Goal: Task Accomplishment & Management: Complete application form

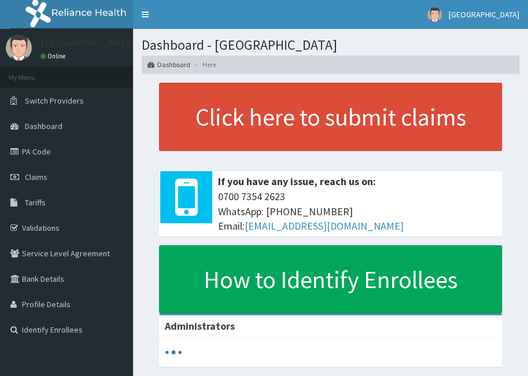
click at [49, 168] on link "Claims" at bounding box center [66, 176] width 133 height 25
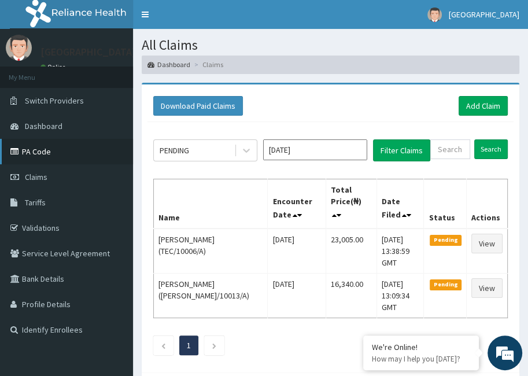
click at [36, 153] on link "PA Code" at bounding box center [66, 151] width 133 height 25
click at [475, 102] on link "Add Claim" at bounding box center [483, 106] width 49 height 20
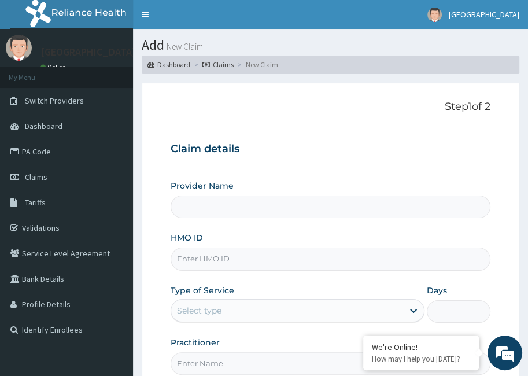
type input "[GEOGRAPHIC_DATA]"
click at [289, 255] on input "HMO ID" at bounding box center [331, 259] width 320 height 23
type input "CIA/10236/A"
type input "P"
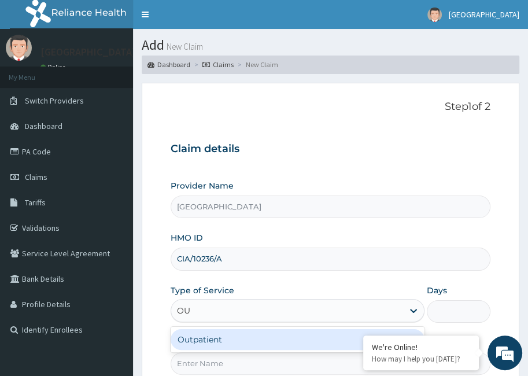
type input "OUT"
click at [259, 330] on div "Outpatient" at bounding box center [298, 339] width 254 height 21
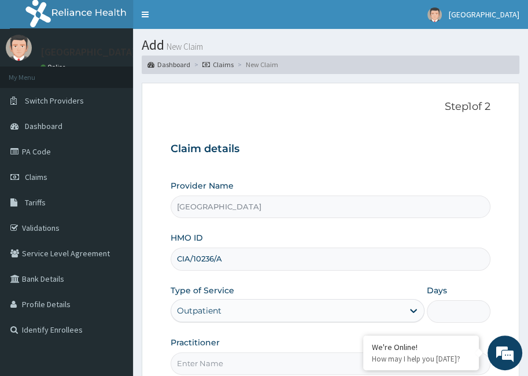
type input "1"
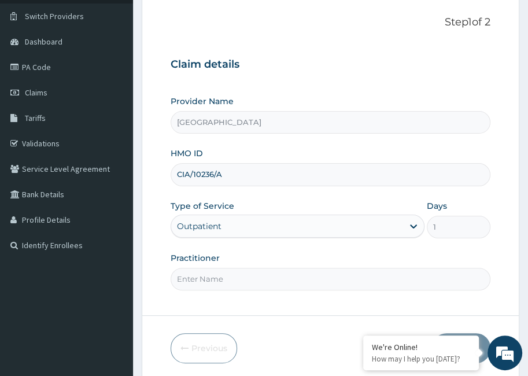
scroll to position [102, 0]
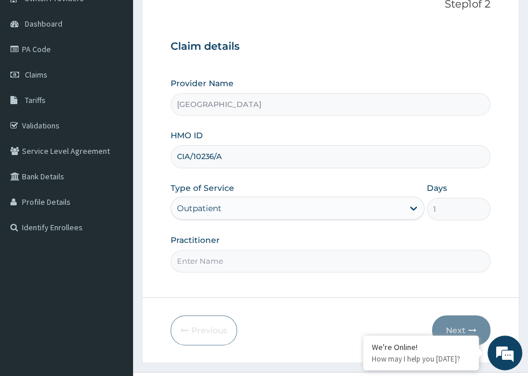
click at [278, 264] on input "Practitioner" at bounding box center [331, 261] width 320 height 23
type input "DOCTOR GLORIA"
click at [471, 321] on button "Next" at bounding box center [461, 330] width 58 height 30
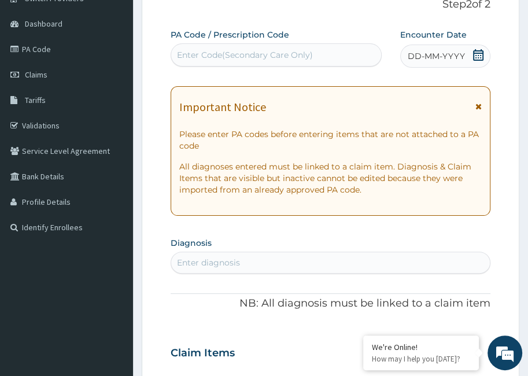
click at [354, 55] on div "Enter Code(Secondary Care Only)" at bounding box center [276, 55] width 210 height 19
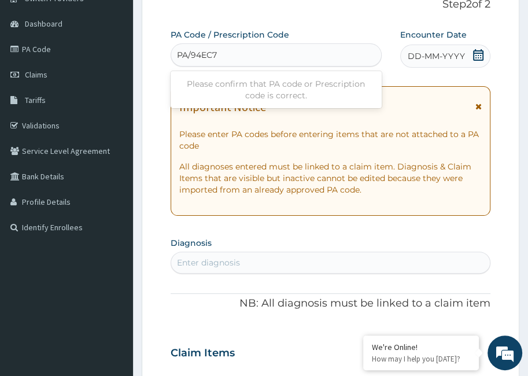
type input "PA/94EC71"
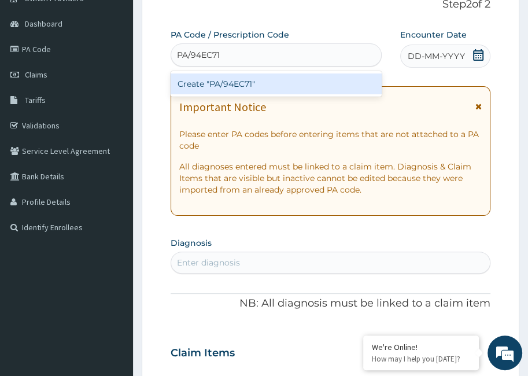
click at [361, 75] on div "Create "PA/94EC71"" at bounding box center [276, 83] width 211 height 21
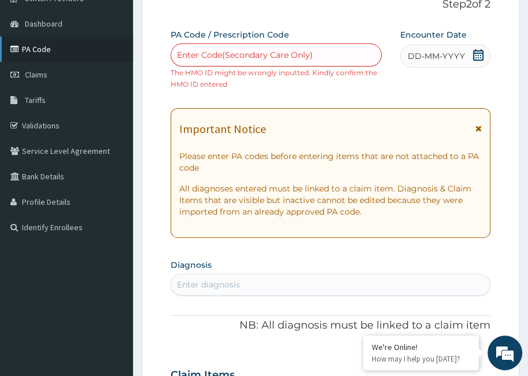
click at [48, 54] on link "PA Code" at bounding box center [66, 48] width 133 height 25
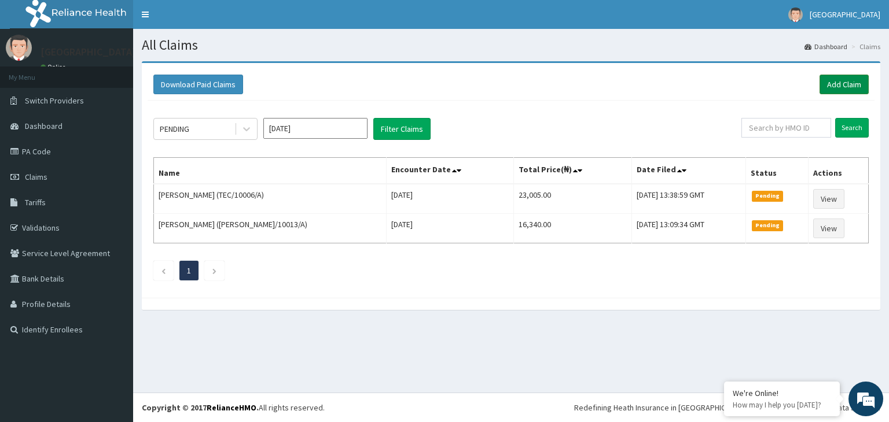
click at [836, 82] on link "Add Claim" at bounding box center [843, 85] width 49 height 20
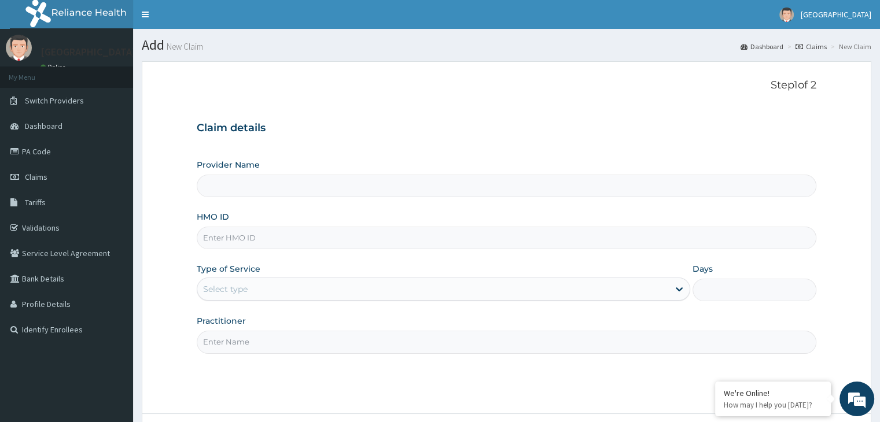
click at [326, 243] on input "HMO ID" at bounding box center [506, 238] width 619 height 23
type input "[GEOGRAPHIC_DATA]"
type input "EIA/10236/A"
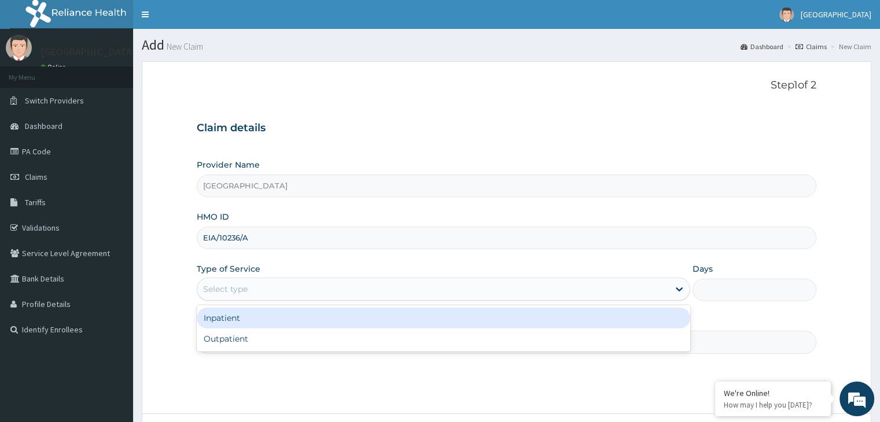
click at [315, 285] on div "Select type" at bounding box center [433, 289] width 472 height 19
type input "OUT"
click at [280, 322] on div "Outpatient" at bounding box center [444, 318] width 494 height 21
type input "1"
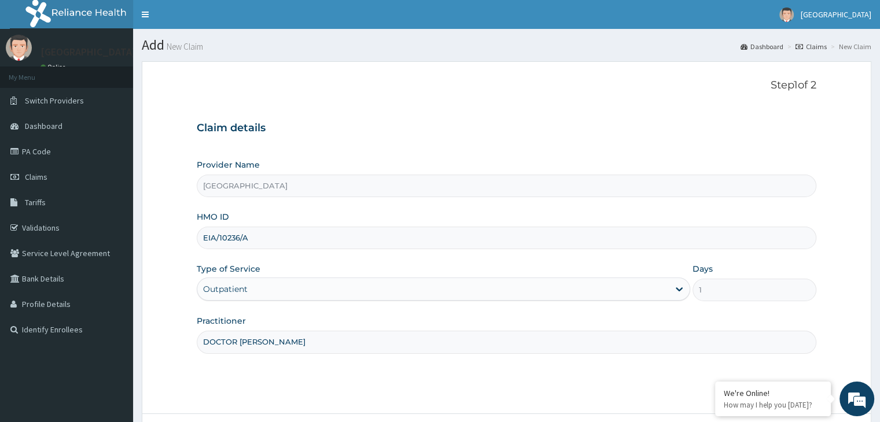
type input "DOCTOR [PERSON_NAME]"
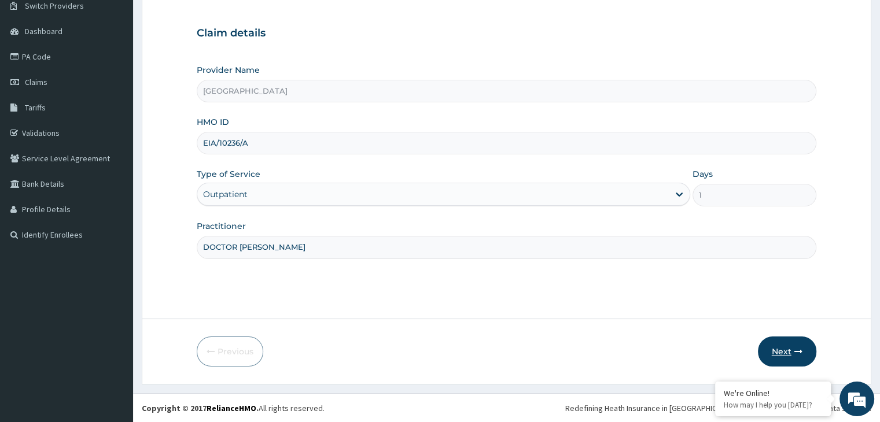
click at [773, 350] on button "Next" at bounding box center [787, 352] width 58 height 30
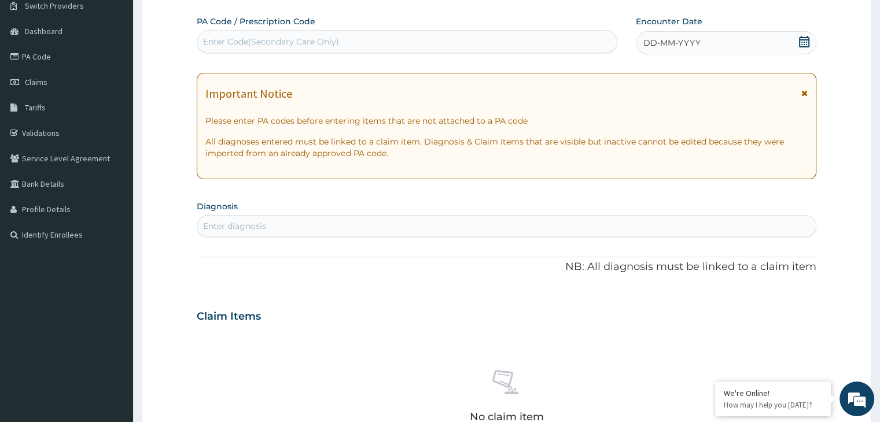
click at [350, 47] on div "Enter Code(Secondary Care Only)" at bounding box center [407, 41] width 420 height 19
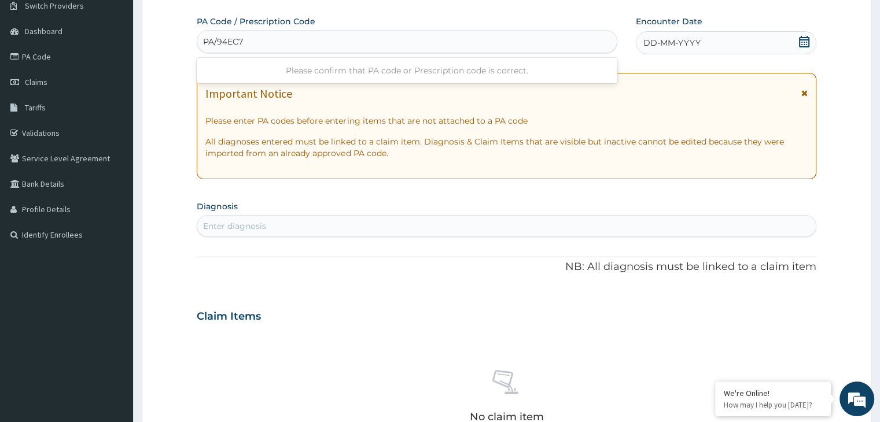
type input "PA/94EC71"
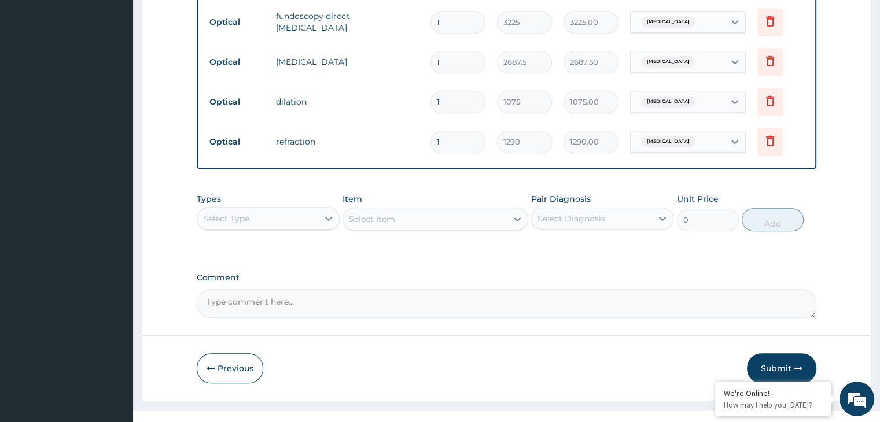
scroll to position [594, 0]
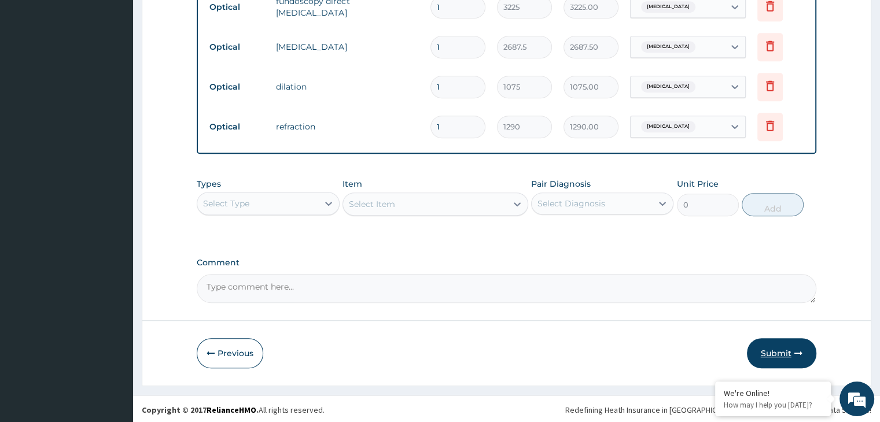
click at [780, 343] on button "Submit" at bounding box center [781, 354] width 69 height 30
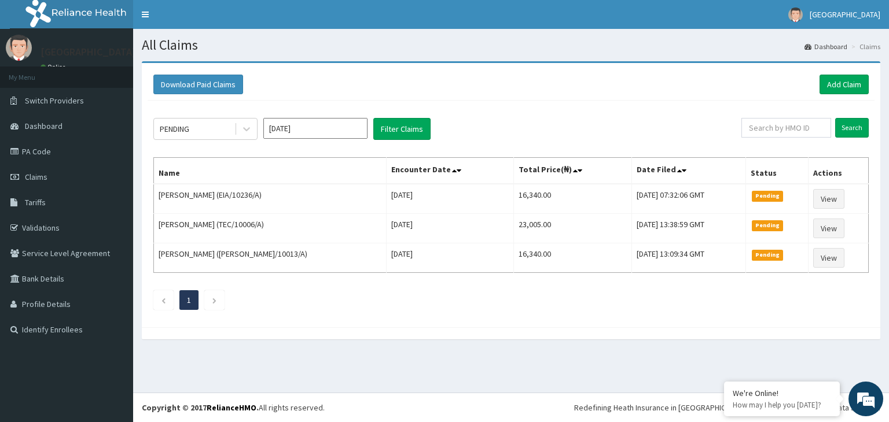
click at [736, 319] on div "PENDING Sep 2025 Filter Claims Search Name Encounter Date Total Price(₦) Date F…" at bounding box center [511, 211] width 727 height 221
click at [843, 86] on link "Add Claim" at bounding box center [843, 85] width 49 height 20
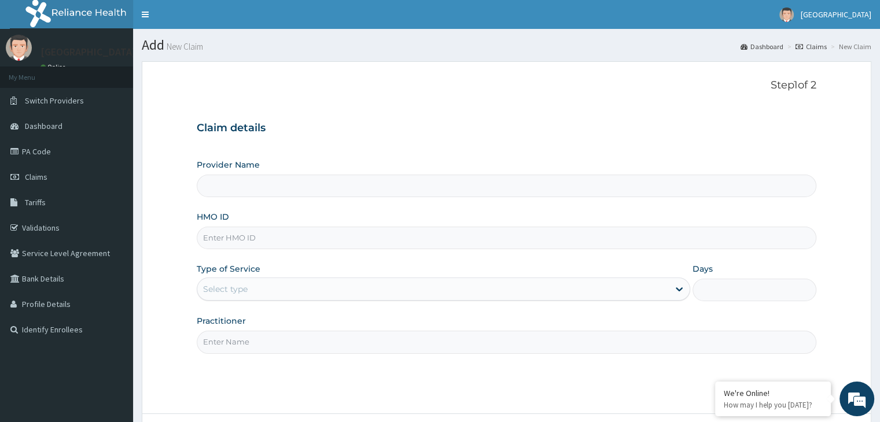
type input "[GEOGRAPHIC_DATA]"
click at [319, 241] on input "HMO ID" at bounding box center [506, 238] width 619 height 23
type input "AJM/10023/A"
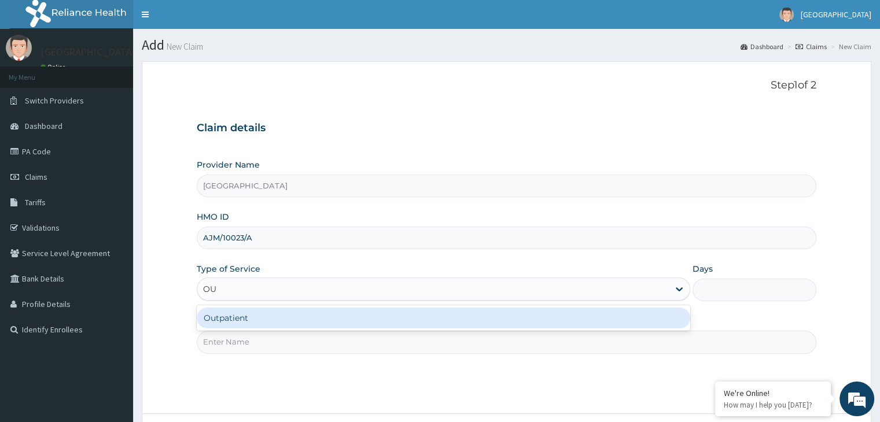
type input "OUT"
click at [245, 314] on div "Outpatient" at bounding box center [444, 318] width 494 height 21
type input "1"
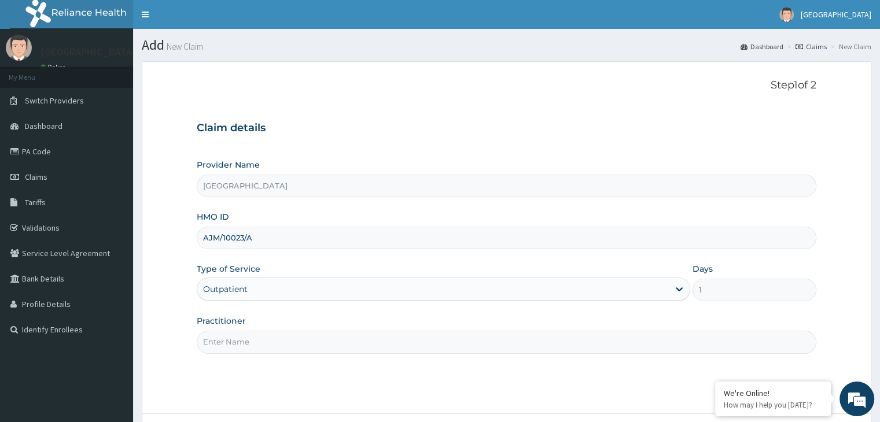
click at [243, 339] on input "Practitioner" at bounding box center [506, 342] width 619 height 23
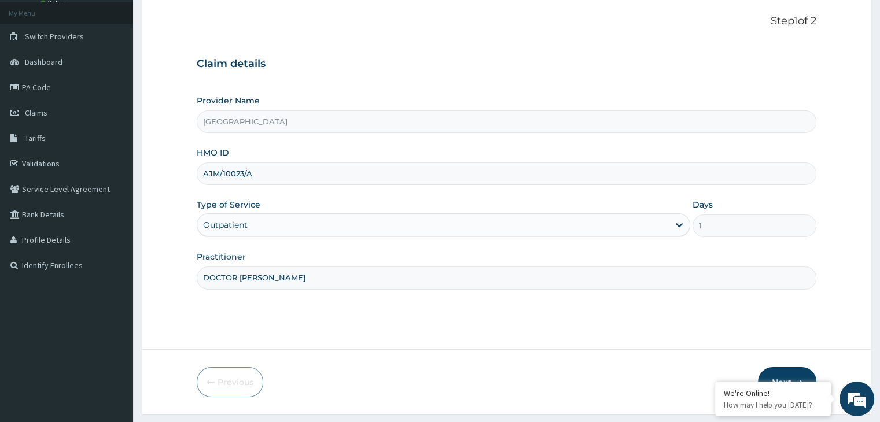
scroll to position [95, 0]
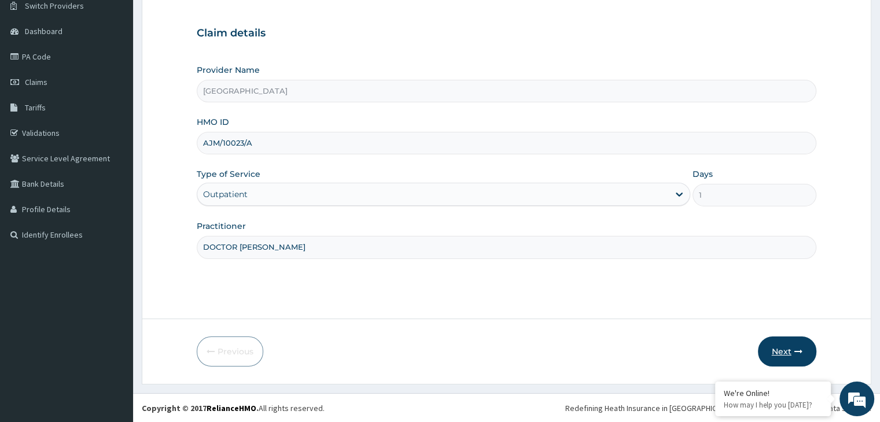
type input "DOCTOR GLORIA"
click at [799, 358] on button "Next" at bounding box center [787, 352] width 58 height 30
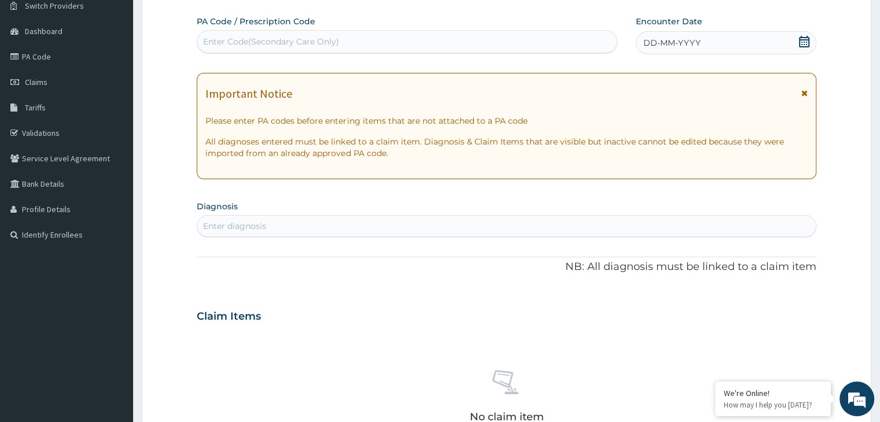
click at [458, 34] on div "Enter Code(Secondary Care Only)" at bounding box center [407, 41] width 420 height 19
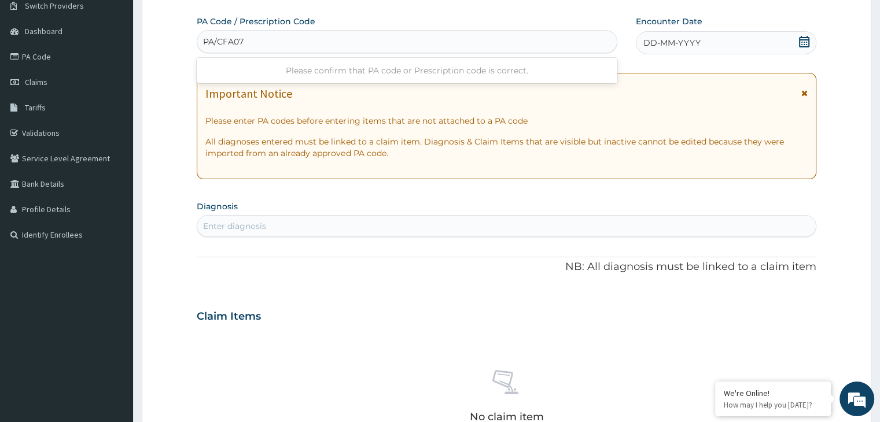
type input "PA/CFA07D"
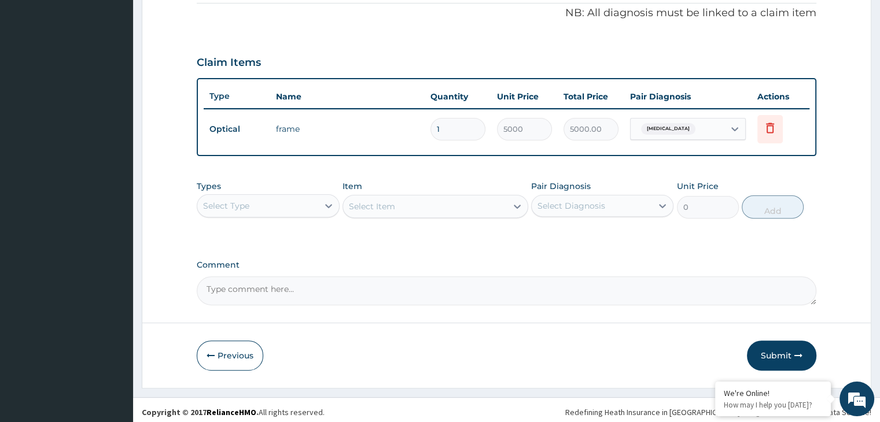
scroll to position [355, 0]
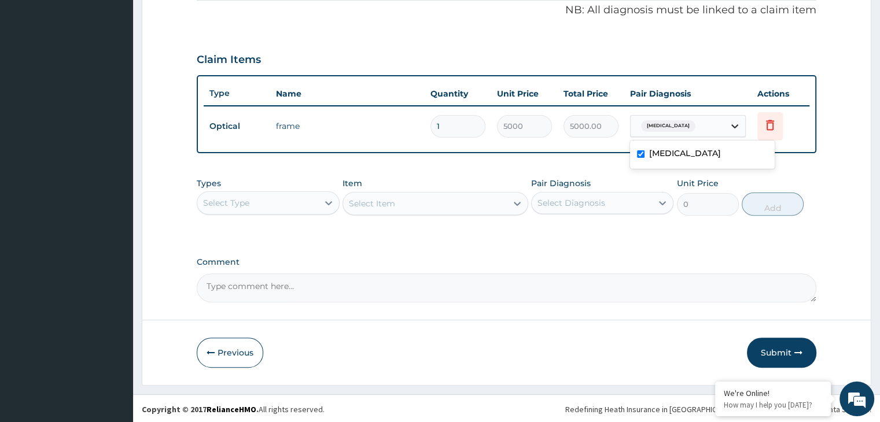
click at [731, 122] on icon at bounding box center [735, 126] width 12 height 12
click at [418, 275] on textarea "Comment" at bounding box center [506, 288] width 619 height 29
click at [472, 117] on input "1" at bounding box center [458, 126] width 55 height 23
type input "0.00"
type input "2"
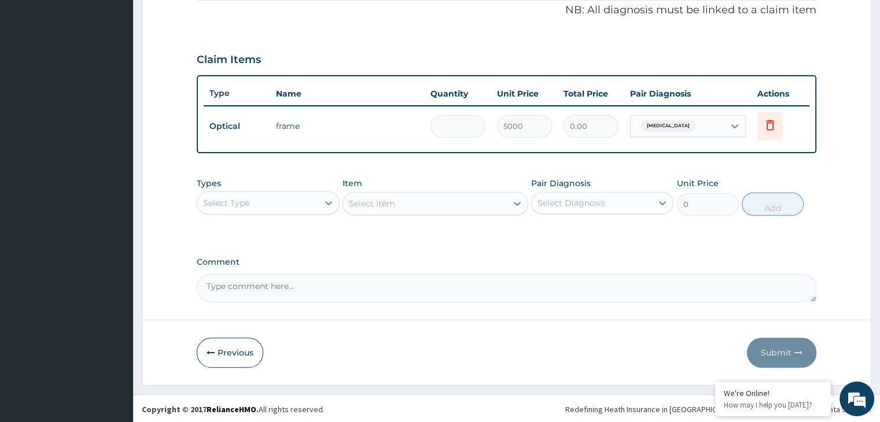
type input "10000.00"
type input "2"
click at [771, 352] on button "Submit" at bounding box center [781, 353] width 69 height 30
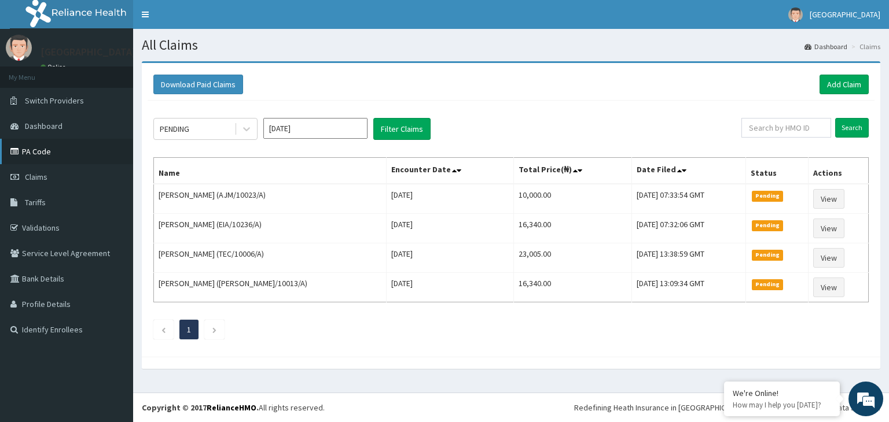
click at [40, 149] on link "PA Code" at bounding box center [66, 151] width 133 height 25
click at [852, 82] on link "Add Claim" at bounding box center [843, 85] width 49 height 20
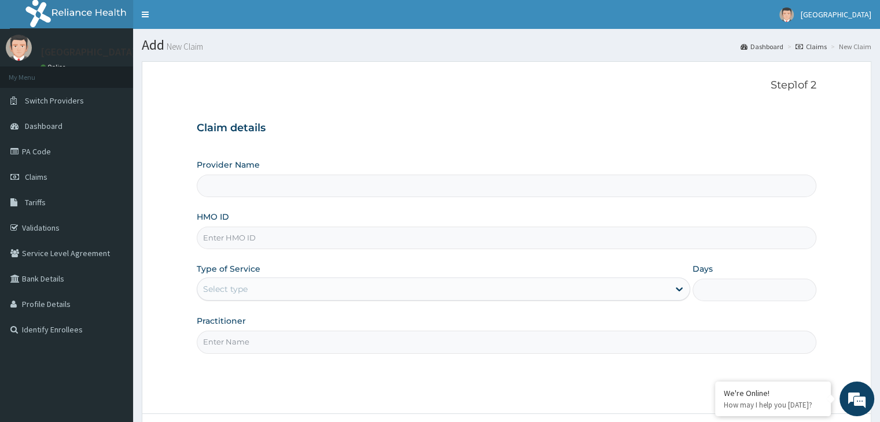
click at [391, 232] on input "HMO ID" at bounding box center [506, 238] width 619 height 23
type input "[GEOGRAPHIC_DATA]"
type input "AVL/10146/B"
click at [391, 299] on div "Select type" at bounding box center [444, 289] width 494 height 23
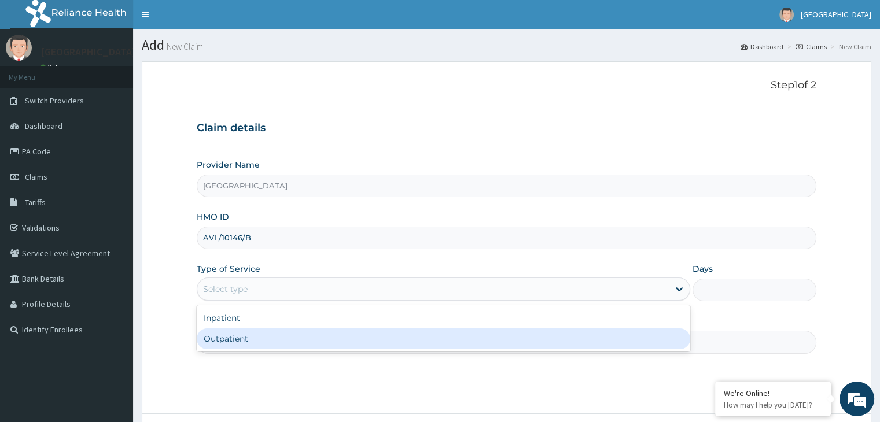
click at [350, 344] on div "Outpatient" at bounding box center [444, 339] width 494 height 21
type input "1"
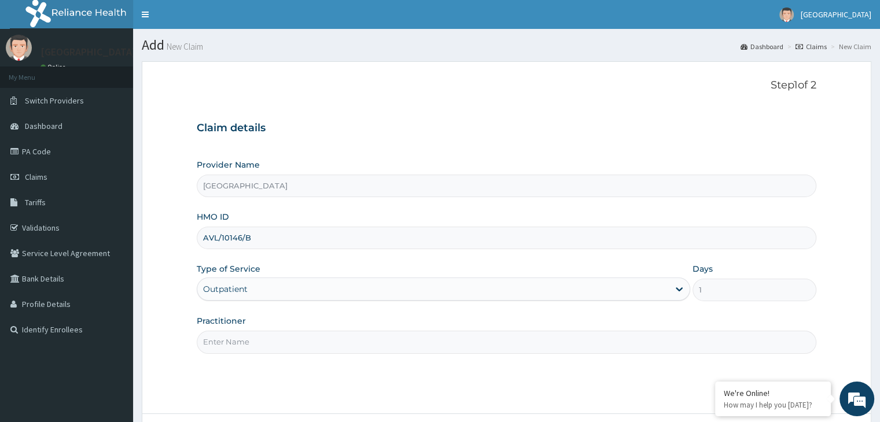
click at [366, 340] on input "Practitioner" at bounding box center [506, 342] width 619 height 23
type input "DOCTOR GLORIA"
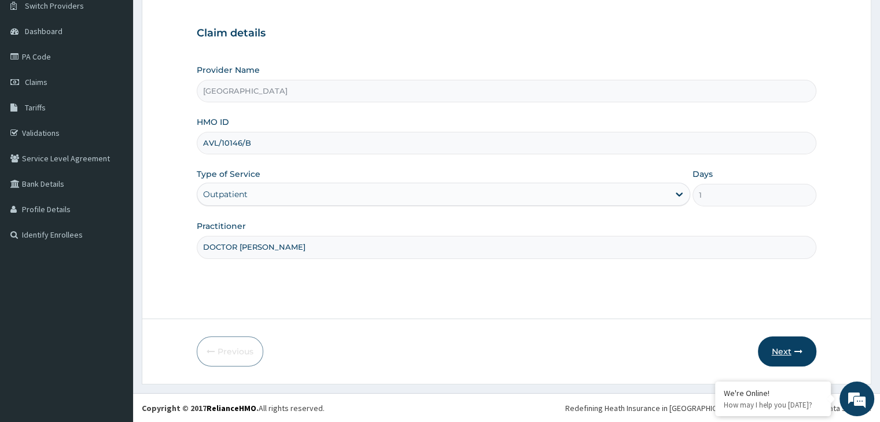
click at [795, 354] on icon "button" at bounding box center [799, 352] width 8 height 8
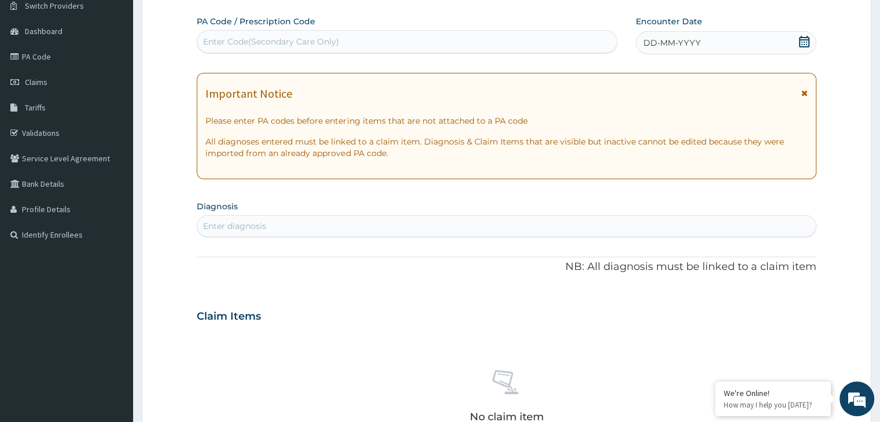
click at [544, 38] on div "Enter Code(Secondary Care Only)" at bounding box center [407, 41] width 420 height 19
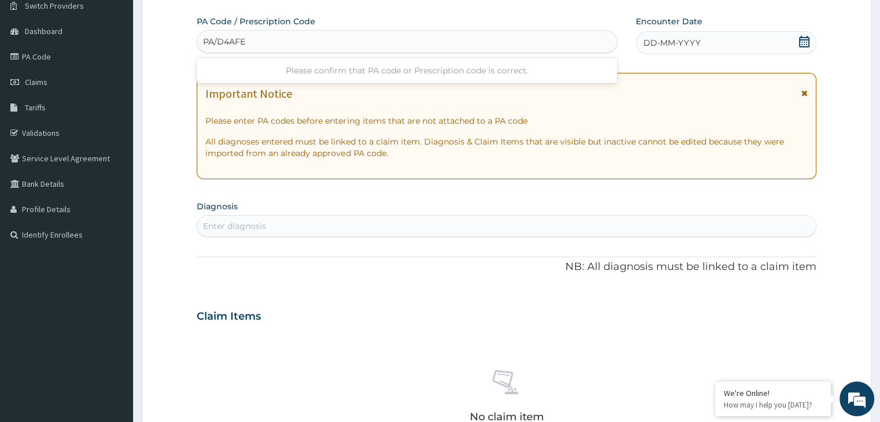
type input "PA/D4AFEO"
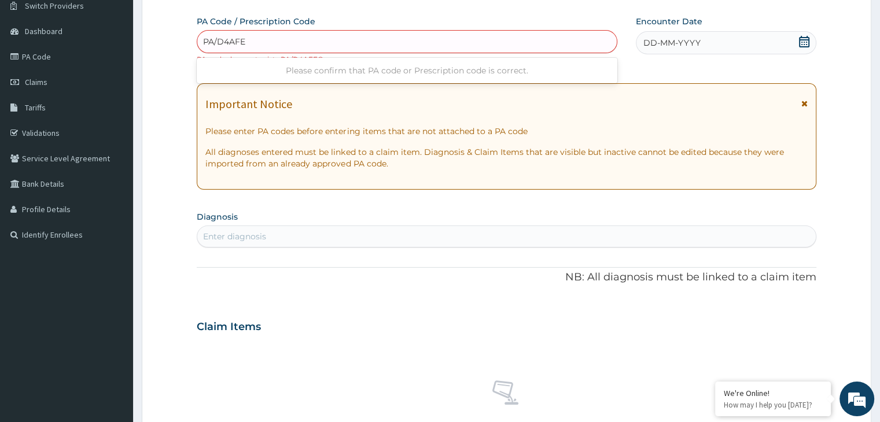
type input "PA/D4AFE0"
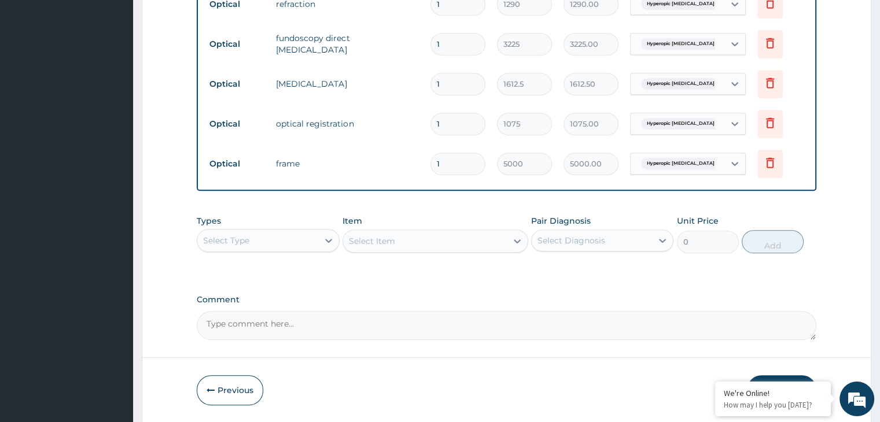
scroll to position [601, 0]
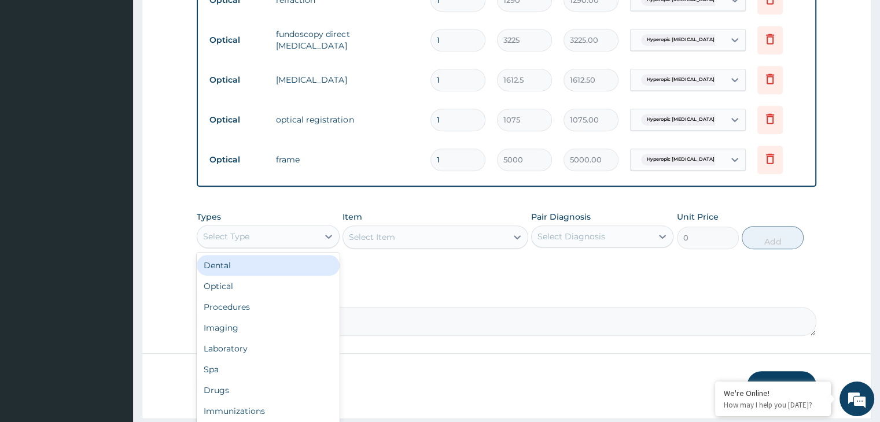
click at [306, 235] on div "Select Type" at bounding box center [257, 236] width 120 height 19
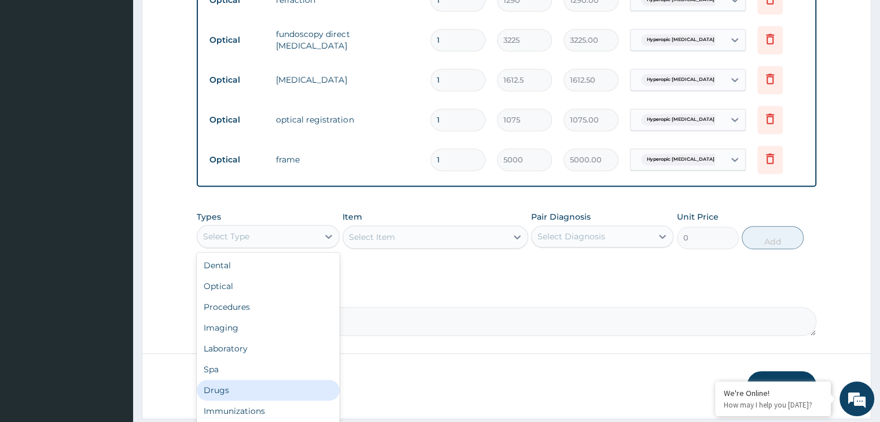
click at [273, 380] on div "Drugs" at bounding box center [268, 390] width 142 height 21
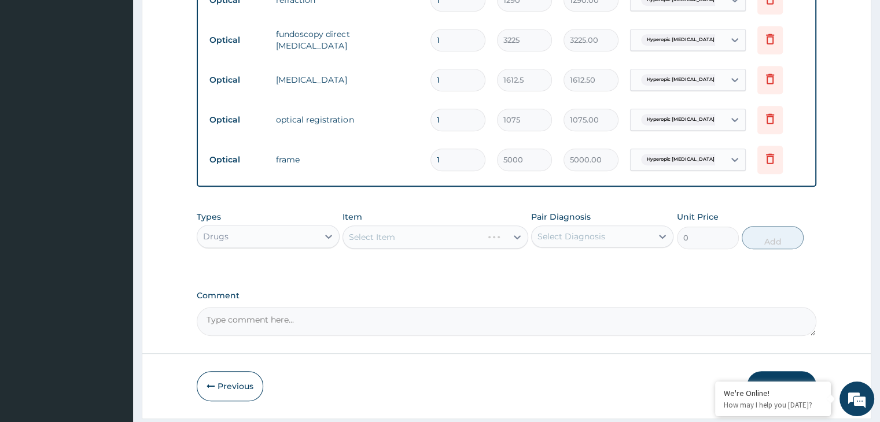
click at [251, 225] on div "Drugs" at bounding box center [268, 236] width 142 height 23
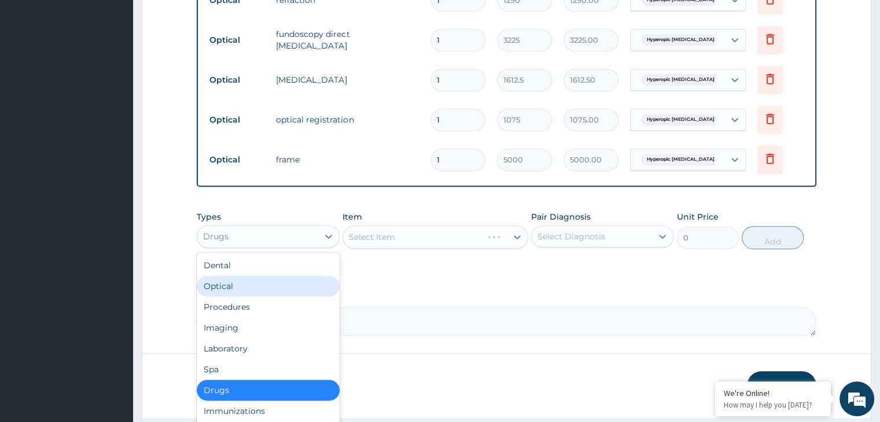
click at [240, 290] on div "Optical" at bounding box center [268, 286] width 142 height 21
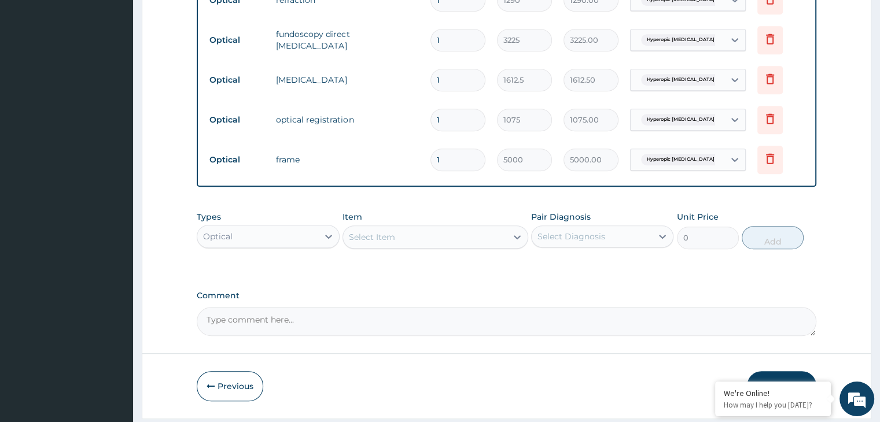
click at [402, 235] on div "Select Item" at bounding box center [425, 237] width 164 height 19
type input "LEN"
click at [409, 236] on div "LEN" at bounding box center [425, 237] width 164 height 19
click at [518, 231] on icon at bounding box center [518, 237] width 12 height 12
drag, startPoint x: 550, startPoint y: 288, endPoint x: 582, endPoint y: 230, distance: 66.3
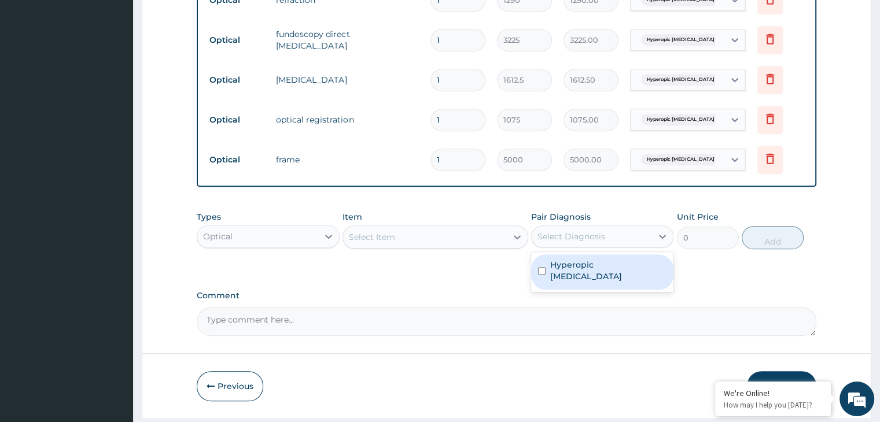
click at [582, 231] on div "Select Diagnosis" at bounding box center [572, 237] width 68 height 12
click at [588, 263] on label "Hyperopic astigmatism" at bounding box center [608, 270] width 116 height 23
checkbox input "true"
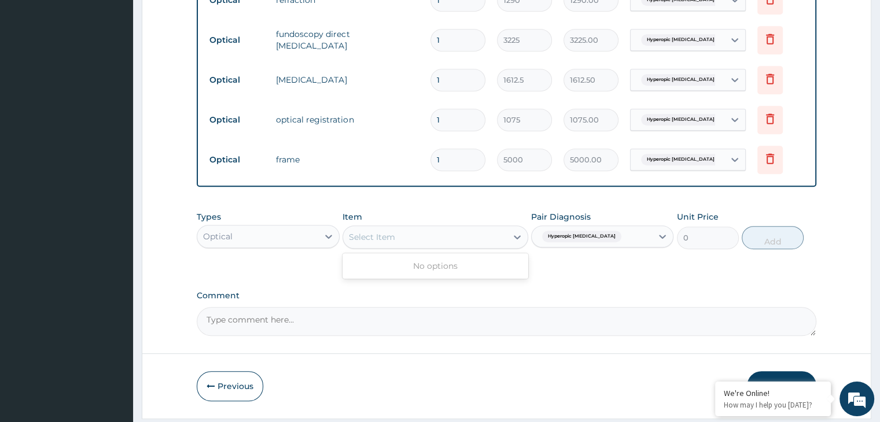
click at [461, 234] on div "Select Item" at bounding box center [425, 237] width 164 height 19
type input "LENS"
click at [578, 314] on textarea "Comment" at bounding box center [506, 321] width 619 height 29
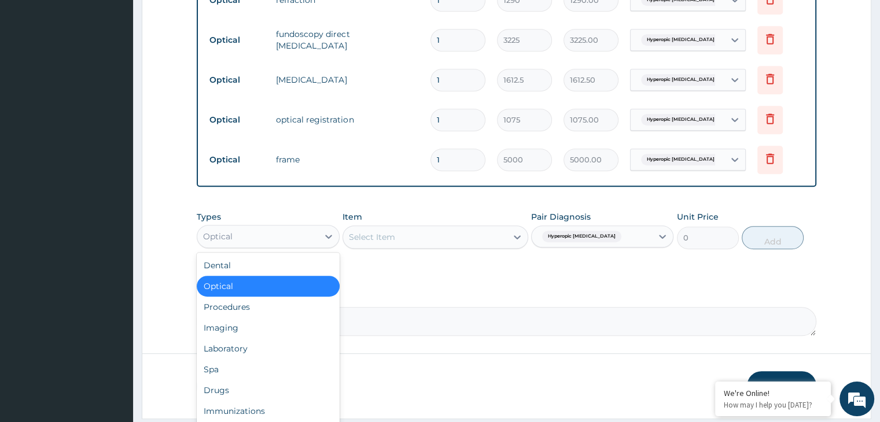
click at [297, 236] on div "Optical" at bounding box center [257, 236] width 120 height 19
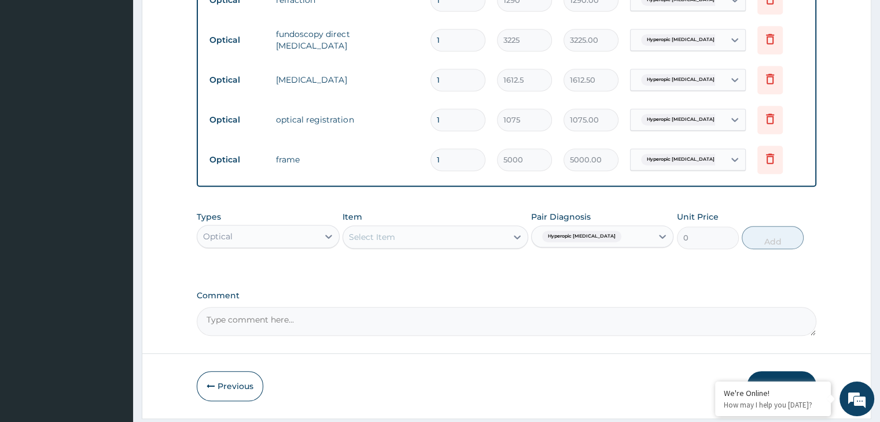
click at [297, 236] on div "Optical" at bounding box center [257, 236] width 120 height 19
click at [387, 236] on div "Select Item" at bounding box center [372, 237] width 46 height 12
type input "S"
type input "FRA"
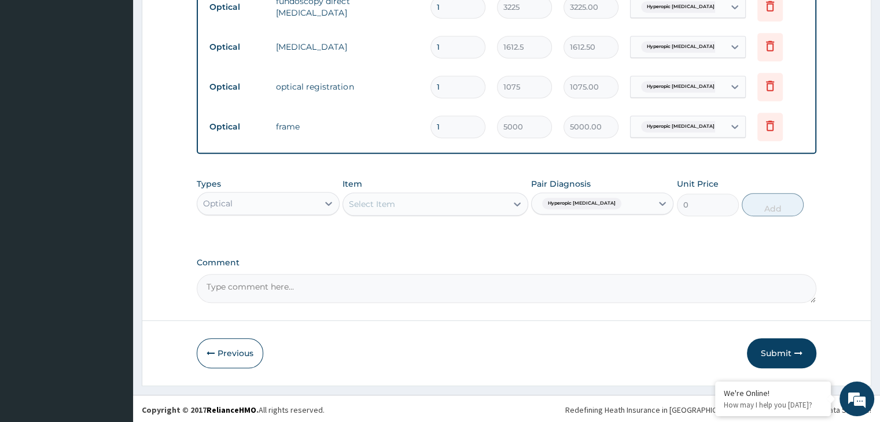
click at [426, 195] on div "Select Item" at bounding box center [425, 204] width 164 height 19
type input "T"
click at [467, 127] on input "1" at bounding box center [458, 127] width 55 height 23
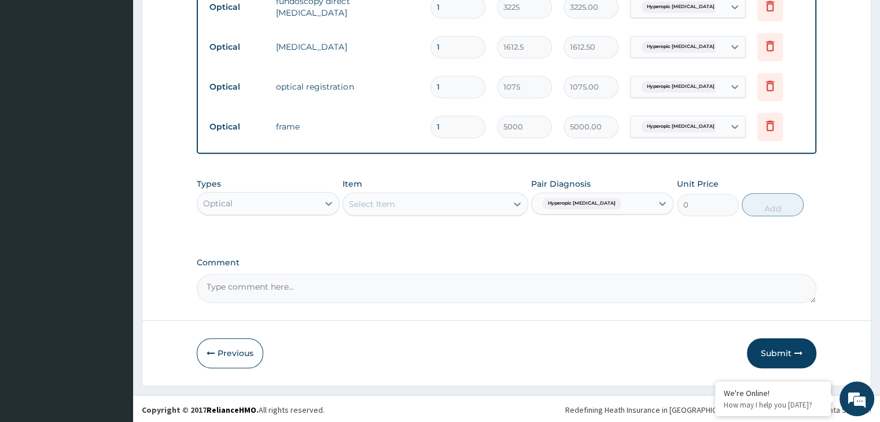
type input "0.00"
type input "3"
type input "15000.00"
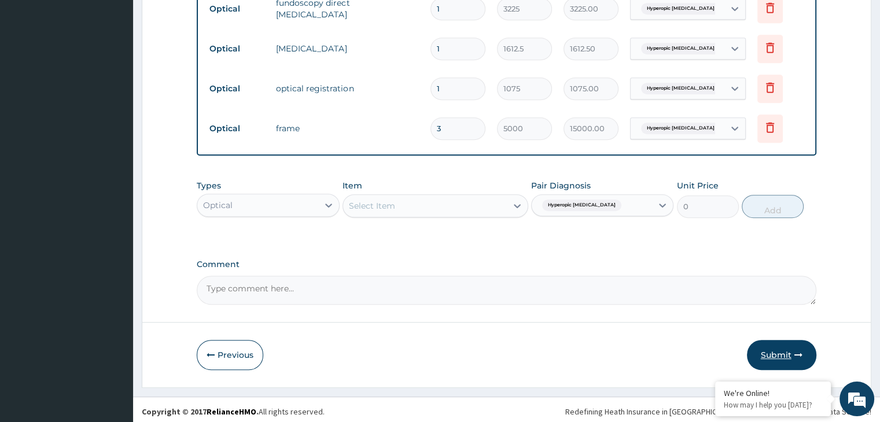
type input "3"
click at [775, 355] on button "Submit" at bounding box center [781, 355] width 69 height 30
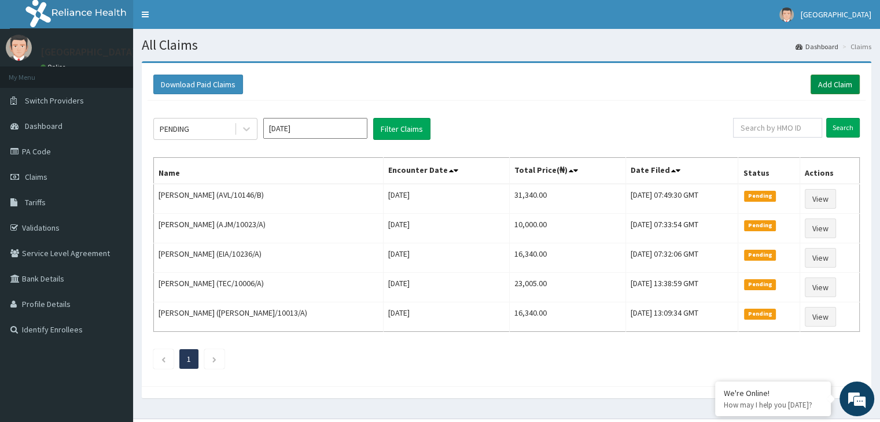
click at [840, 82] on link "Add Claim" at bounding box center [835, 85] width 49 height 20
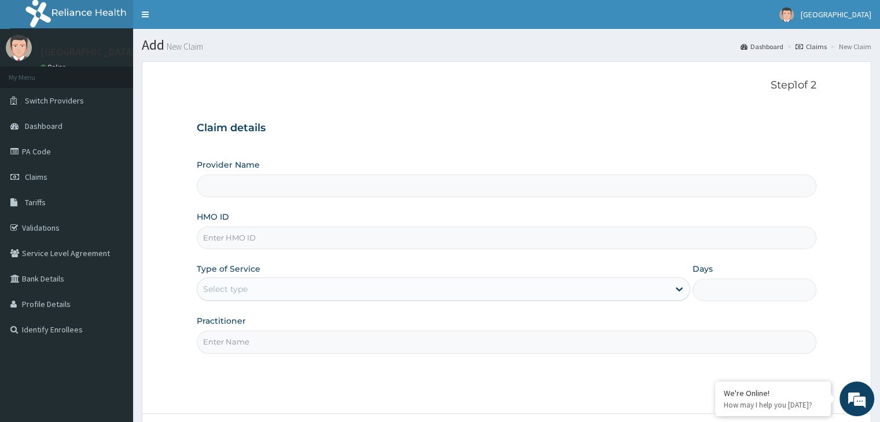
type input "[GEOGRAPHIC_DATA]"
click at [440, 241] on input "HMO ID" at bounding box center [506, 238] width 619 height 23
type input "AVL/10146/A"
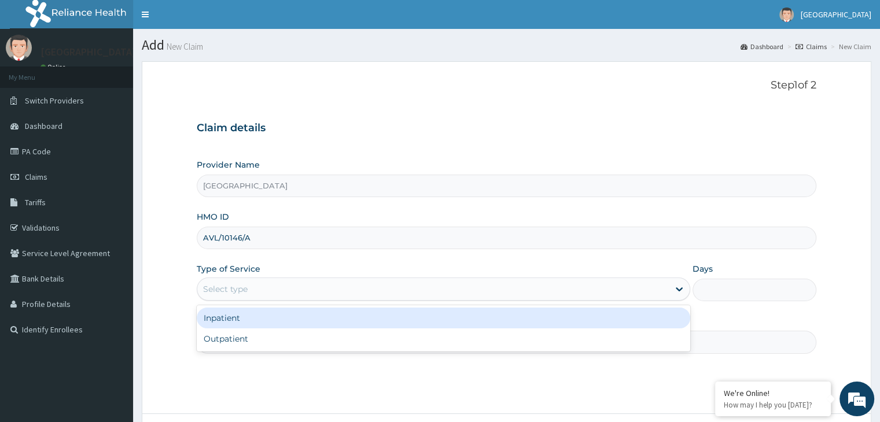
click at [336, 299] on div "Select type" at bounding box center [444, 289] width 494 height 23
type input "OUT"
click at [314, 312] on div "Outpatient" at bounding box center [444, 318] width 494 height 21
type input "1"
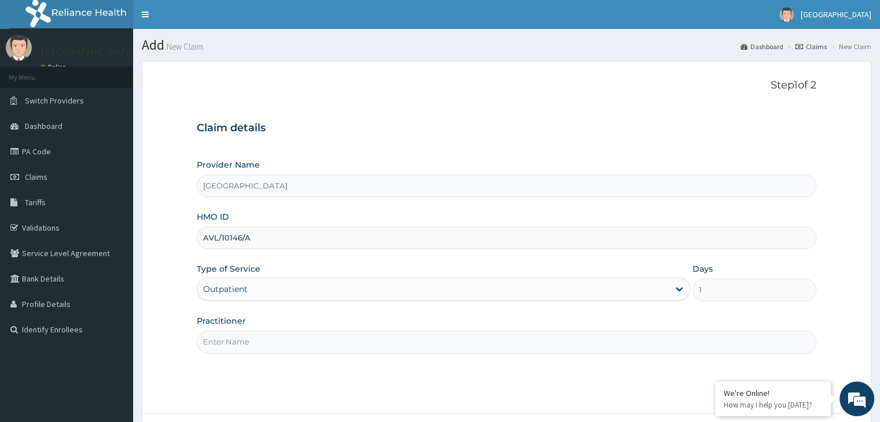
click at [299, 339] on input "Practitioner" at bounding box center [506, 342] width 619 height 23
type input "DOCTOR [PERSON_NAME]"
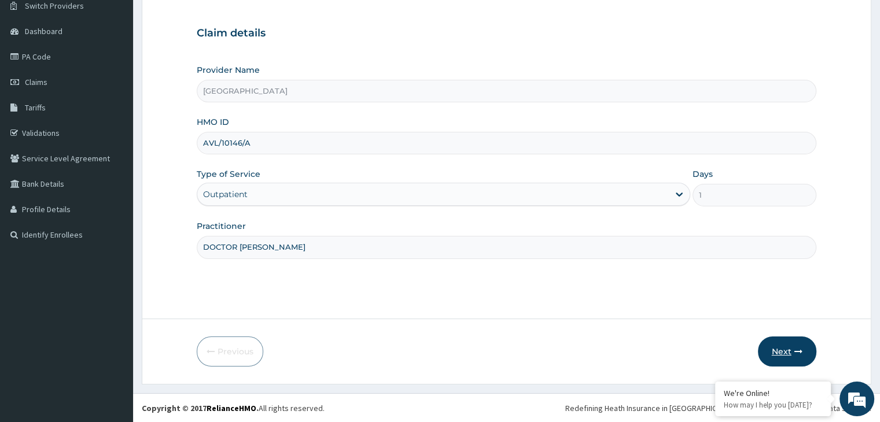
click at [787, 352] on button "Next" at bounding box center [787, 352] width 58 height 30
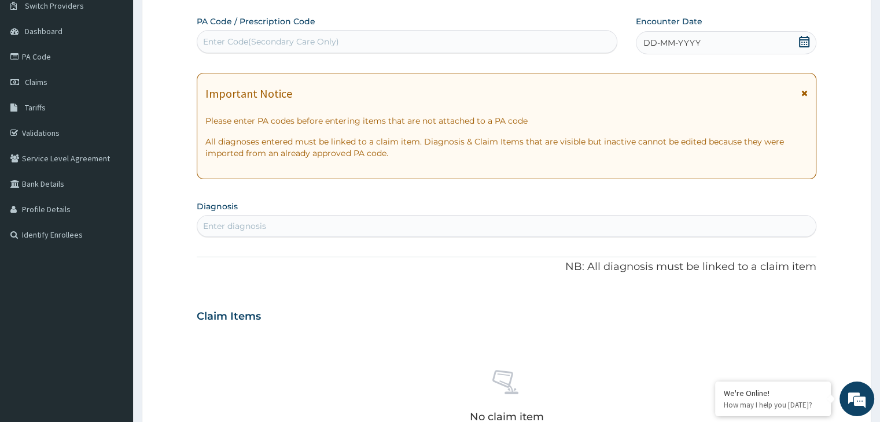
click at [433, 47] on div "Enter Code(Secondary Care Only)" at bounding box center [407, 41] width 420 height 19
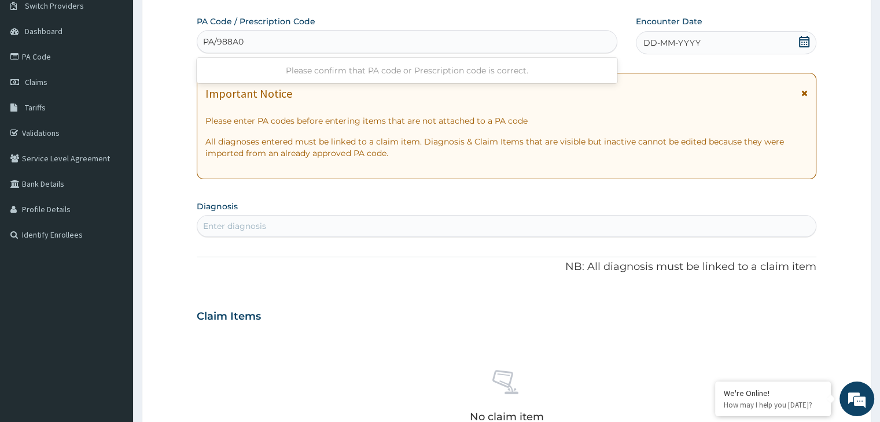
type input "PA/988A03"
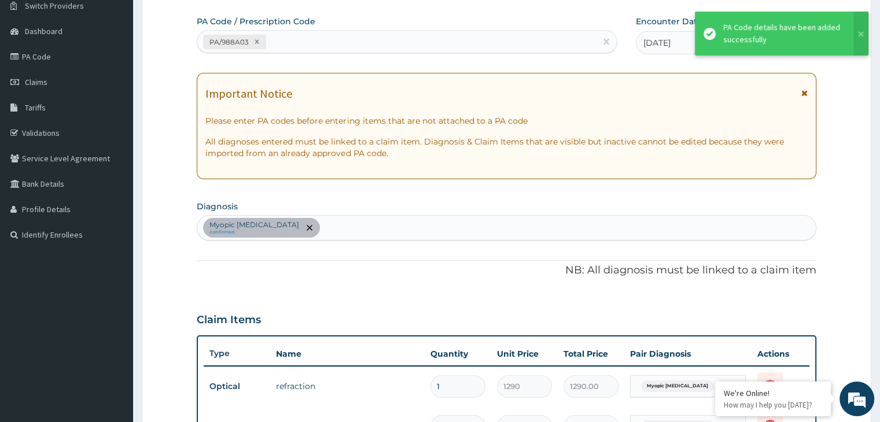
scroll to position [627, 0]
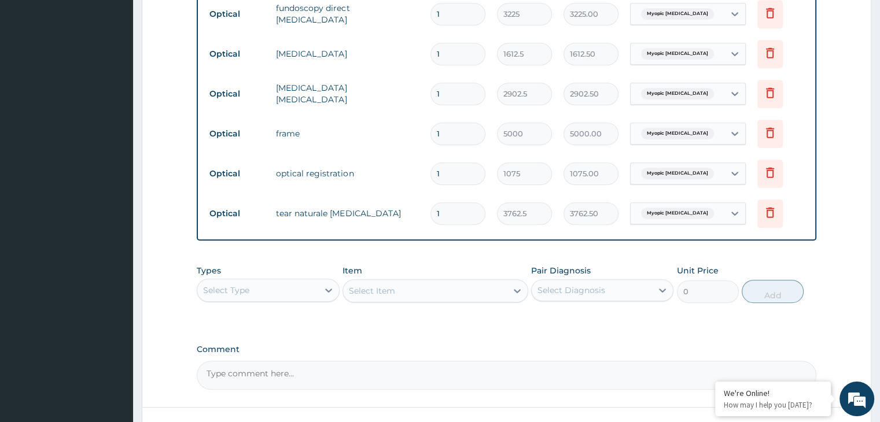
click at [486, 131] on td "1" at bounding box center [458, 134] width 67 height 34
click at [471, 130] on input "1" at bounding box center [458, 134] width 55 height 23
type input "0.00"
type input "3"
type input "15000.00"
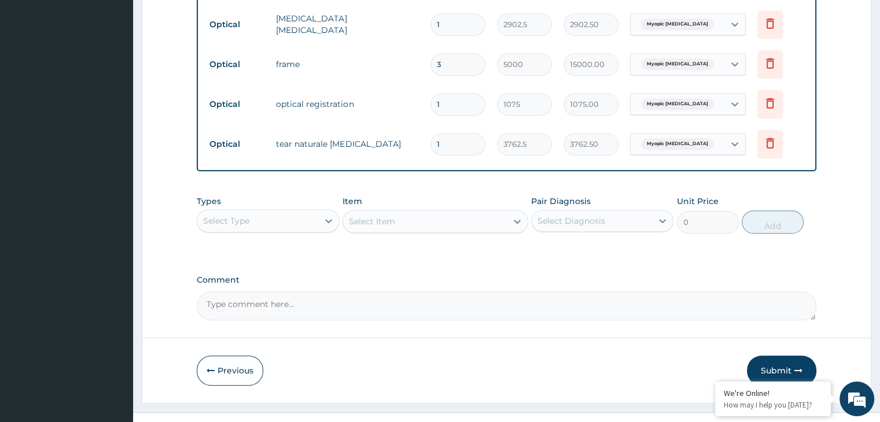
scroll to position [713, 0]
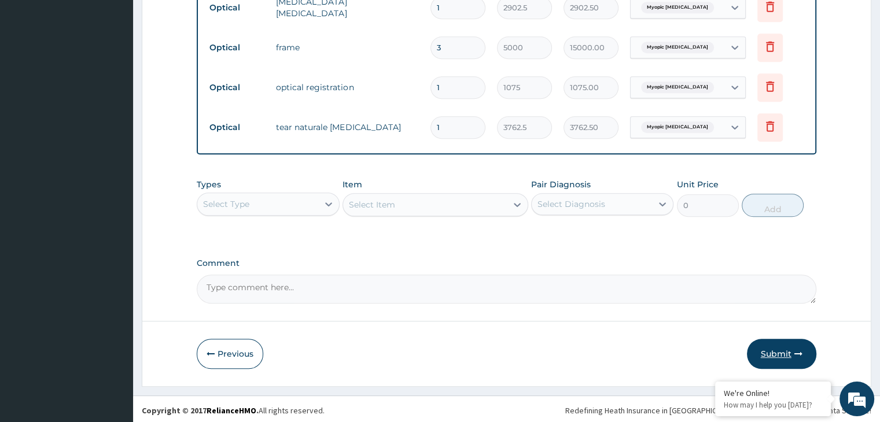
type input "3"
click at [784, 352] on button "Submit" at bounding box center [781, 354] width 69 height 30
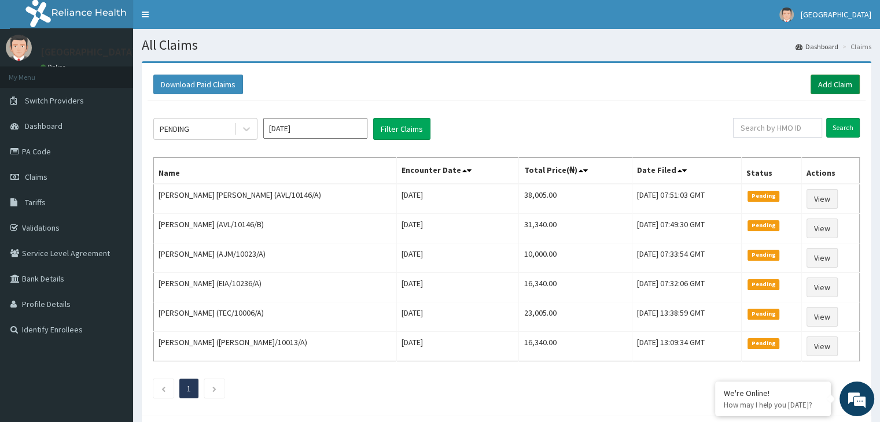
click at [852, 82] on link "Add Claim" at bounding box center [835, 85] width 49 height 20
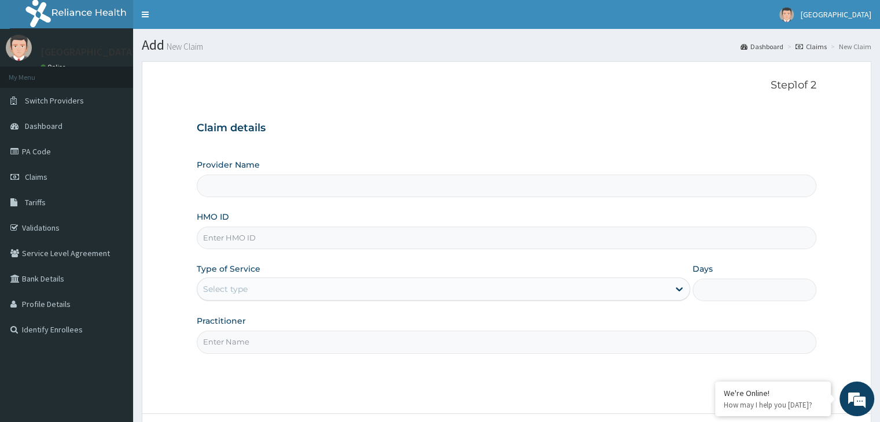
type input "[GEOGRAPHIC_DATA]"
click at [595, 241] on input "HMO ID" at bounding box center [506, 238] width 619 height 23
type input "AVL/10146/C"
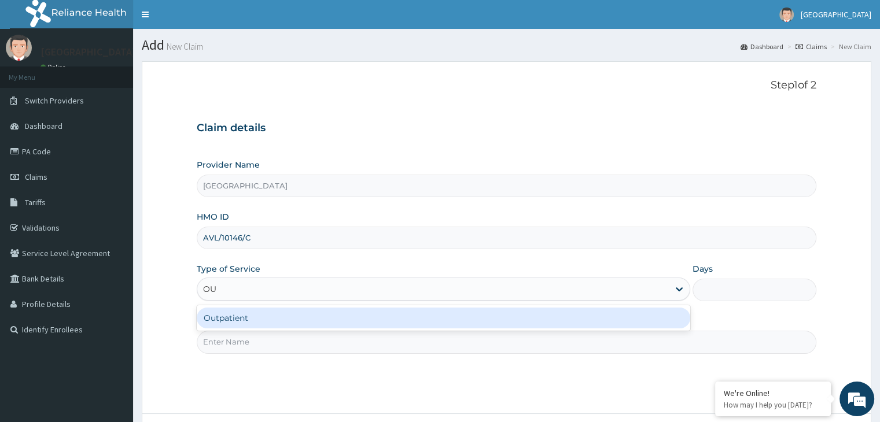
type input "OUT"
click at [232, 321] on div "Outpatient" at bounding box center [444, 318] width 494 height 21
type input "1"
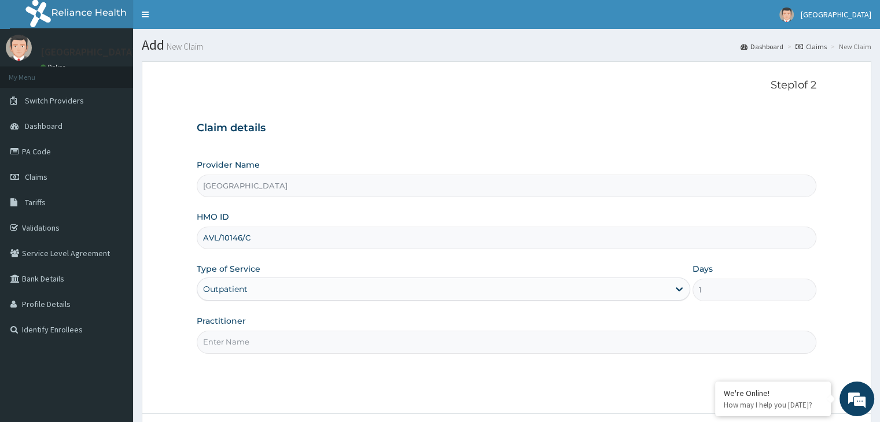
click at [232, 339] on input "Practitioner" at bounding box center [506, 342] width 619 height 23
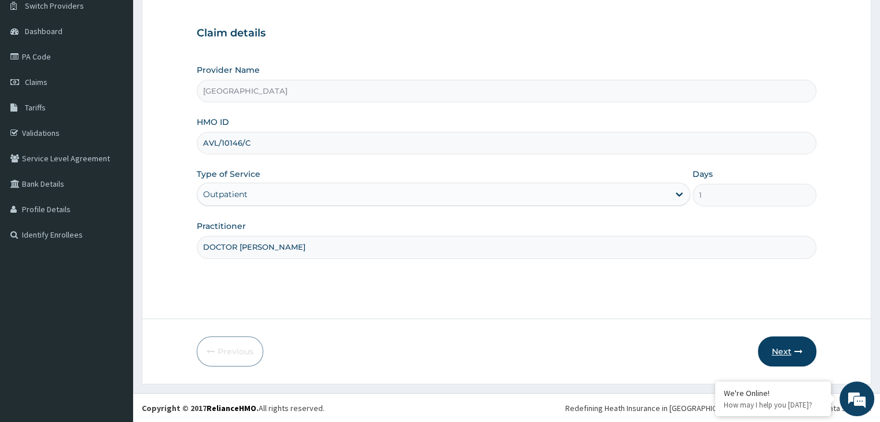
type input "DOCTOR [PERSON_NAME]"
click at [791, 351] on button "Next" at bounding box center [787, 352] width 58 height 30
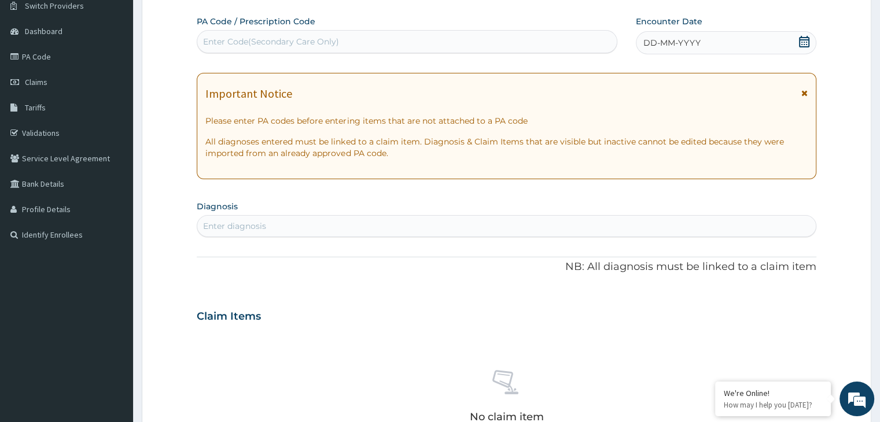
click at [280, 39] on div "Enter Code(Secondary Care Only)" at bounding box center [271, 42] width 136 height 12
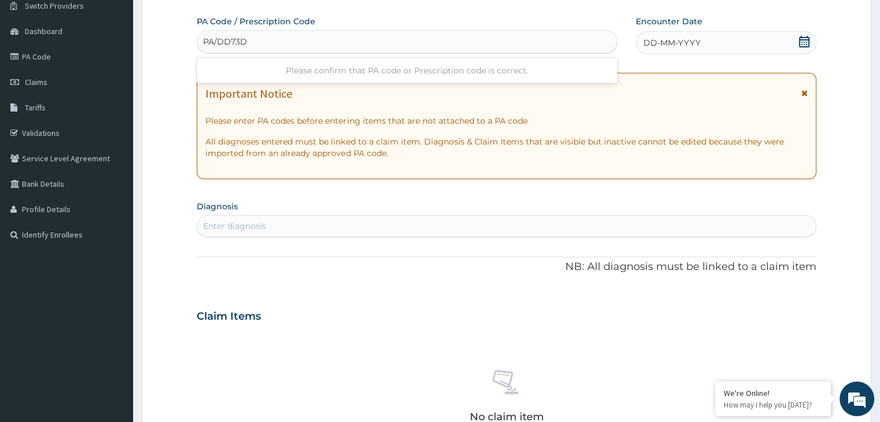
type input "PA/DD73D2"
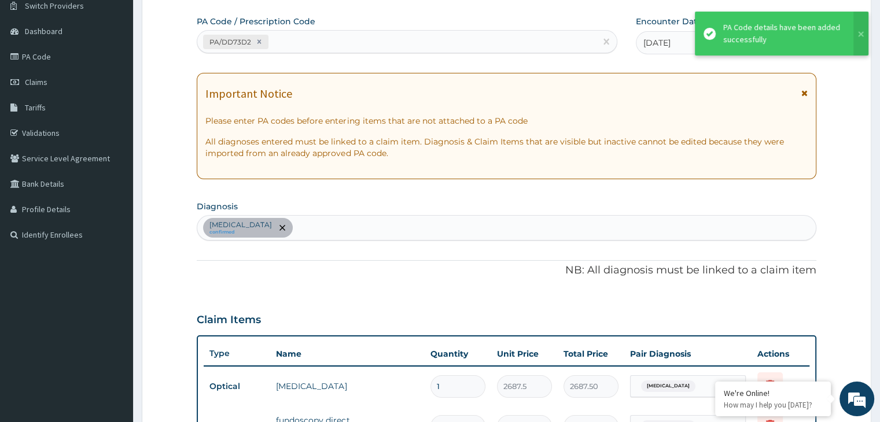
scroll to position [508, 0]
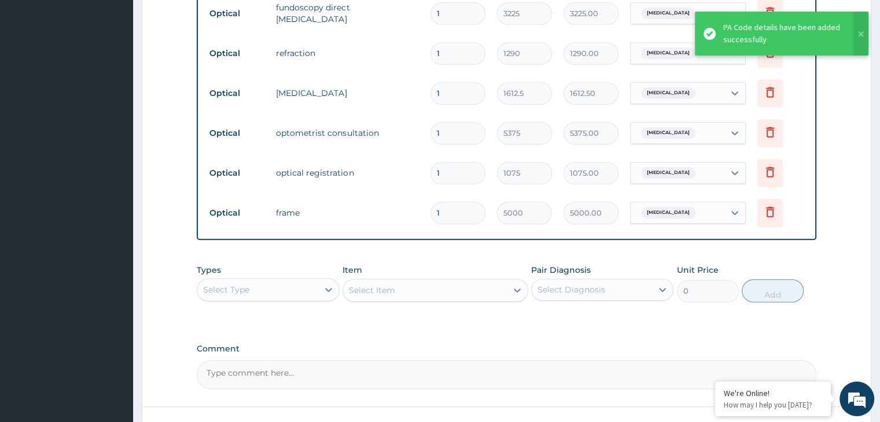
click at [460, 212] on input "1" at bounding box center [458, 213] width 55 height 23
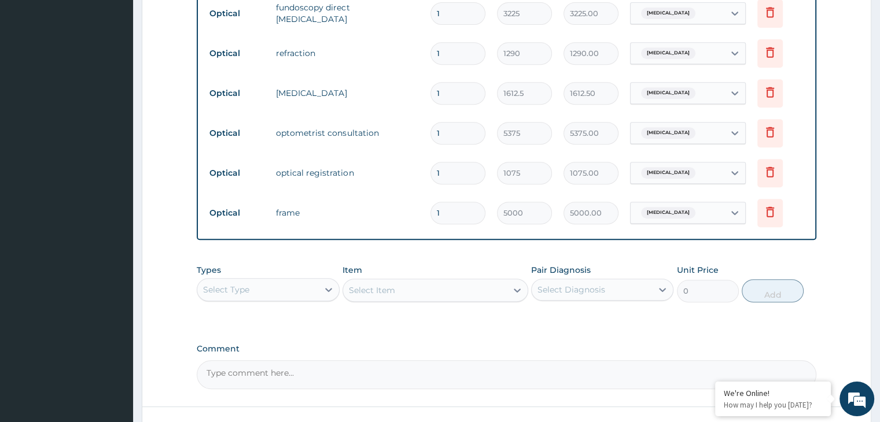
type input "0.00"
type input "3"
type input "15000.00"
type input "3"
click at [742, 281] on div "Types Select Type Item Select Item Pair Diagnosis Select Diagnosis Unit Price 0…" at bounding box center [506, 284] width 619 height 50
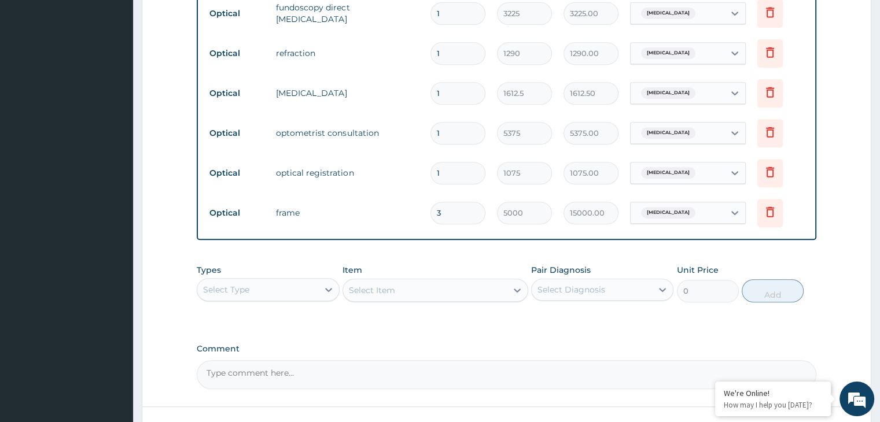
scroll to position [594, 0]
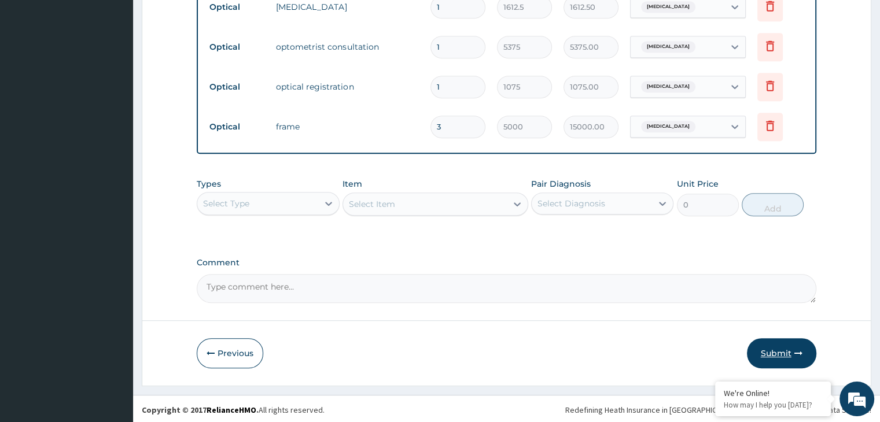
click at [788, 347] on button "Submit" at bounding box center [781, 354] width 69 height 30
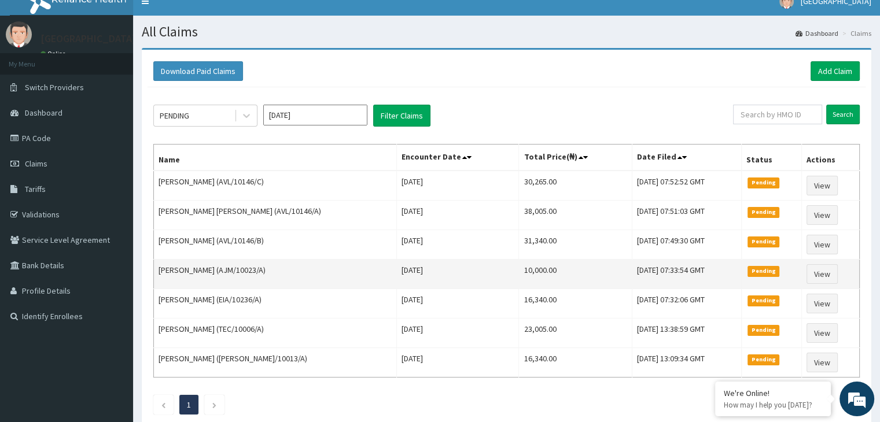
scroll to position [14, 0]
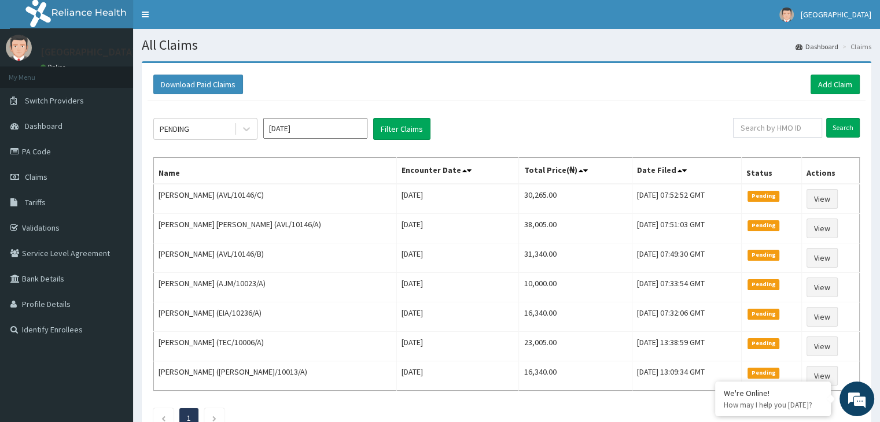
click at [324, 130] on input "[DATE]" at bounding box center [315, 128] width 104 height 21
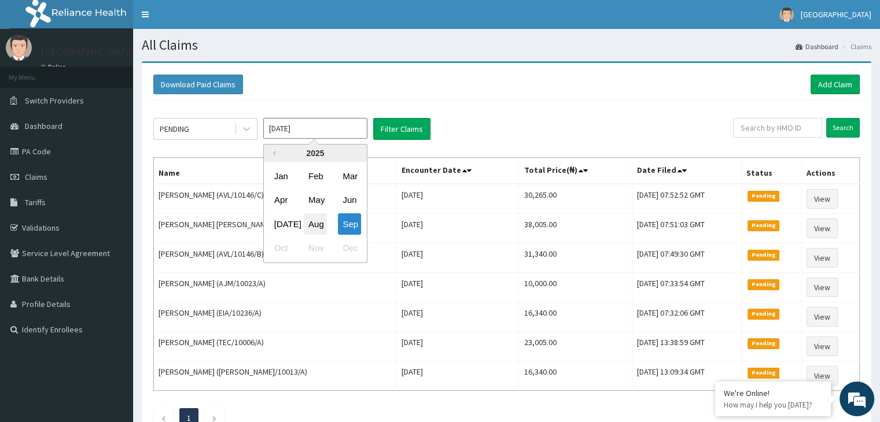
click at [318, 221] on div "Aug" at bounding box center [315, 224] width 23 height 21
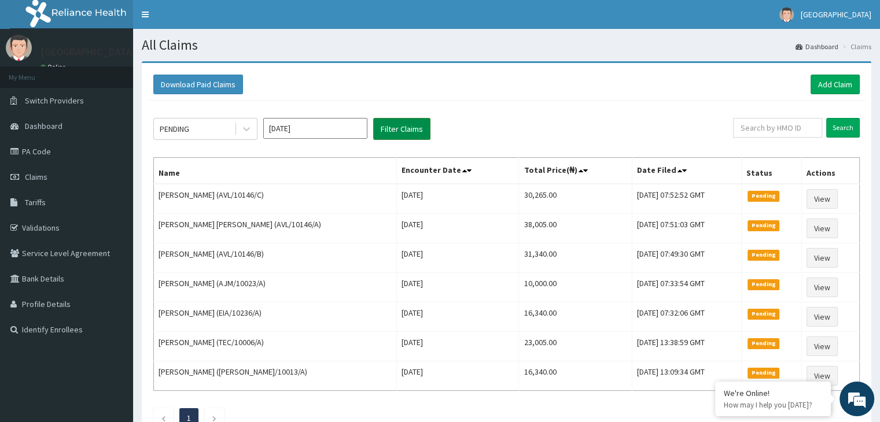
click at [384, 138] on button "Filter Claims" at bounding box center [401, 129] width 57 height 22
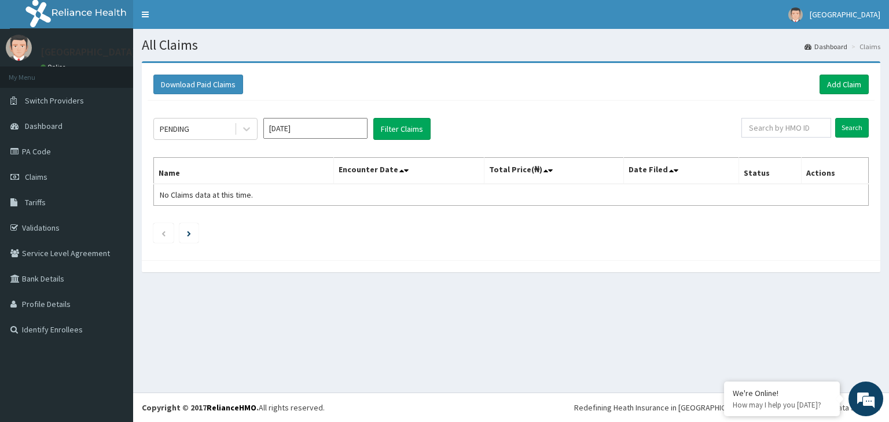
click at [321, 137] on input "[DATE]" at bounding box center [315, 128] width 104 height 21
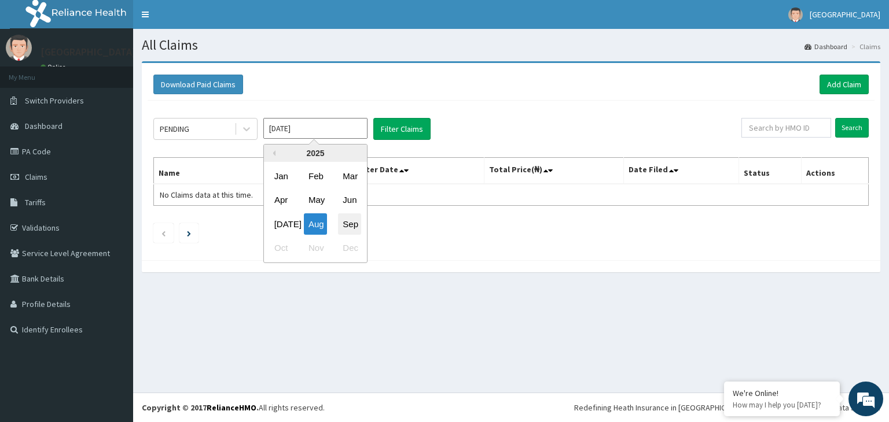
click at [344, 220] on div "Sep" at bounding box center [349, 224] width 23 height 21
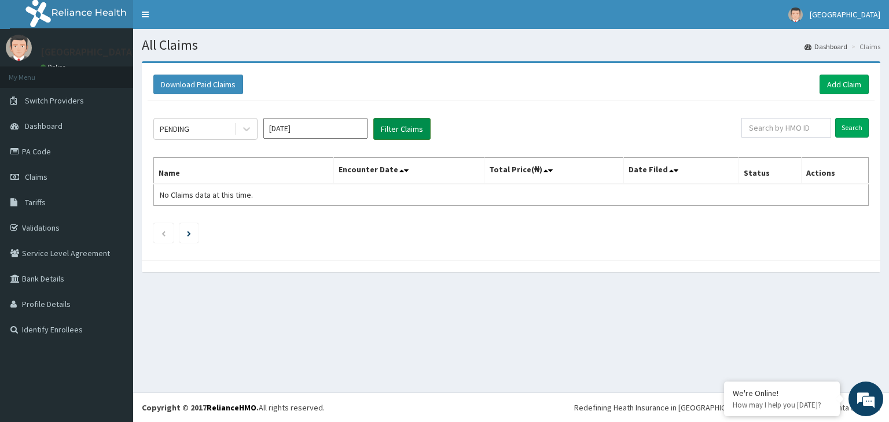
click at [396, 133] on button "Filter Claims" at bounding box center [401, 129] width 57 height 22
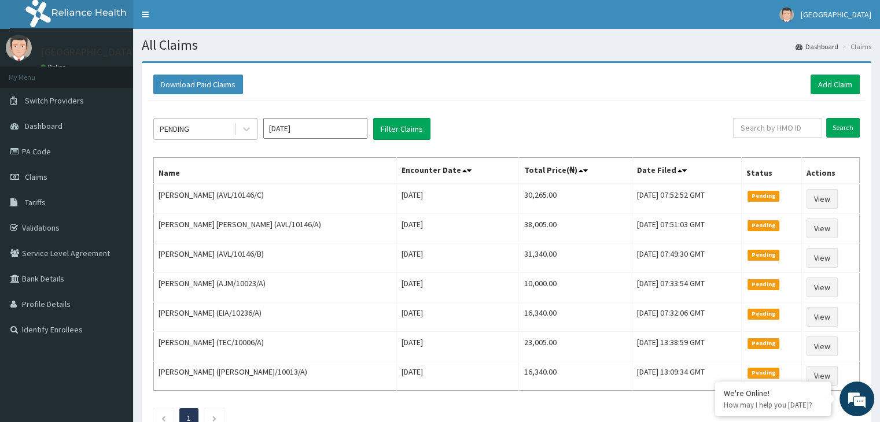
click at [231, 130] on div "PENDING" at bounding box center [194, 129] width 80 height 19
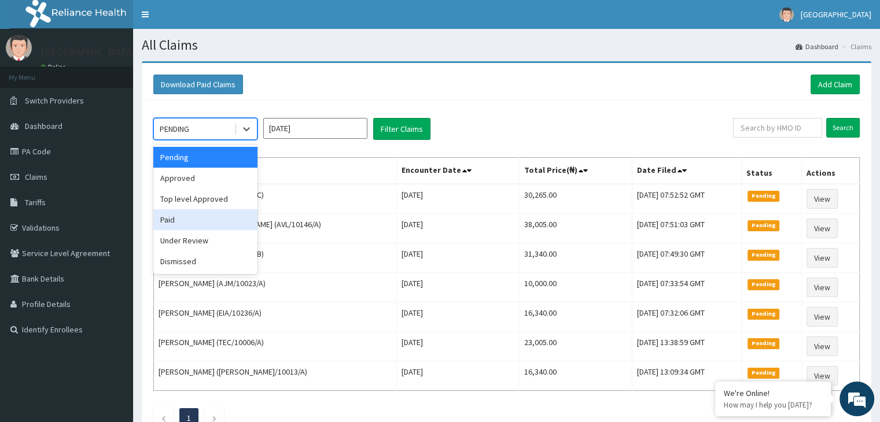
click at [212, 220] on div "Paid" at bounding box center [205, 219] width 104 height 21
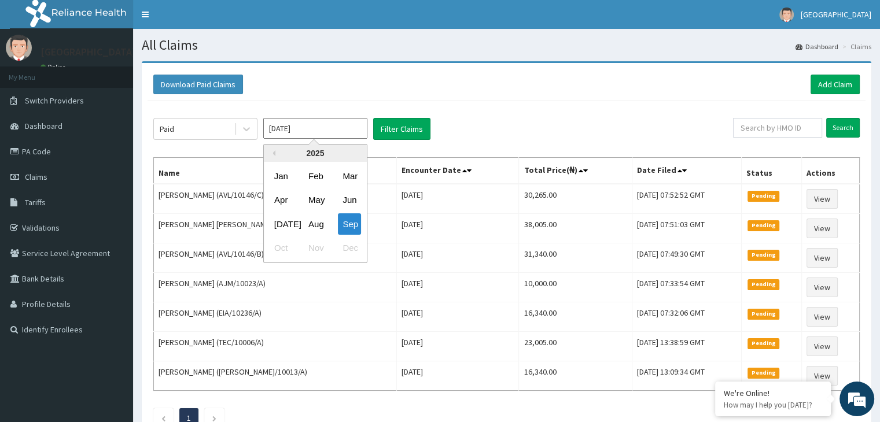
click at [361, 126] on input "[DATE]" at bounding box center [315, 128] width 104 height 21
click at [321, 220] on div "Aug" at bounding box center [315, 224] width 23 height 21
type input "Aug 2025"
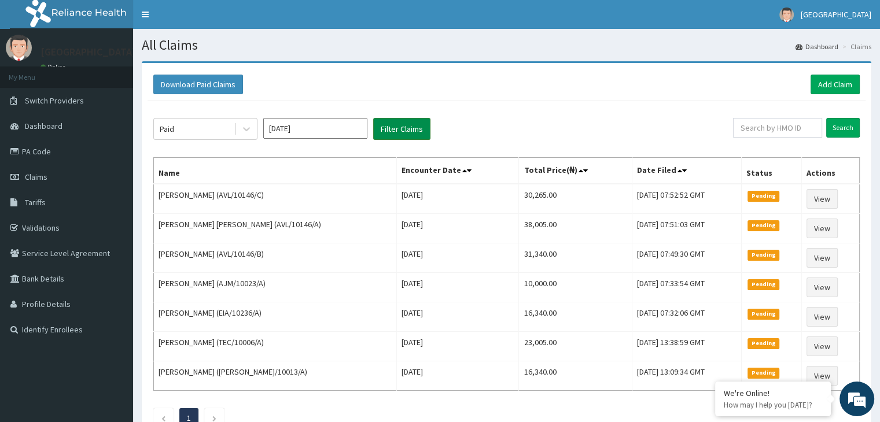
click at [385, 133] on button "Filter Claims" at bounding box center [401, 129] width 57 height 22
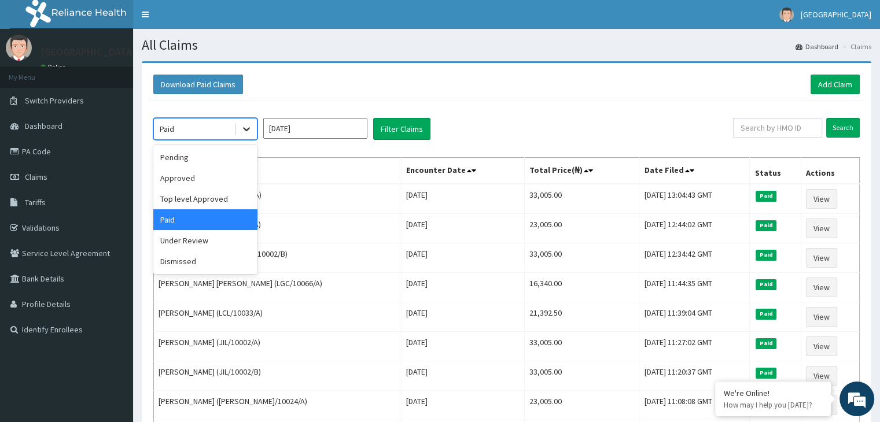
click at [243, 135] on div at bounding box center [246, 129] width 21 height 21
click at [192, 163] on div "Pending" at bounding box center [205, 157] width 104 height 21
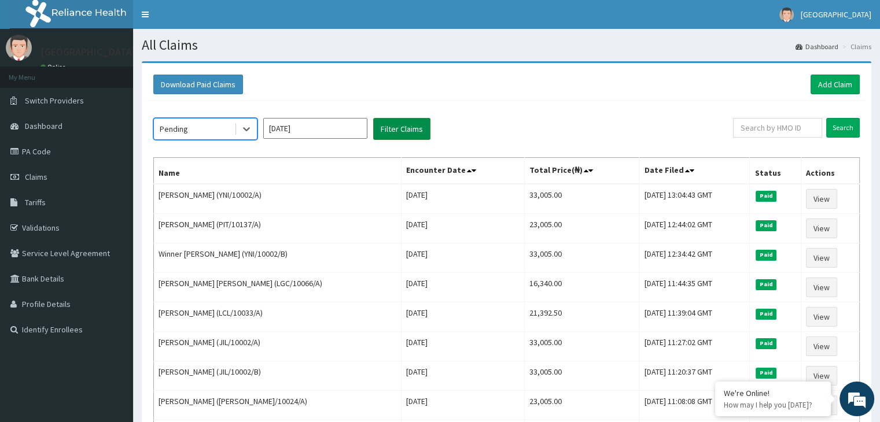
click at [422, 132] on button "Filter Claims" at bounding box center [401, 129] width 57 height 22
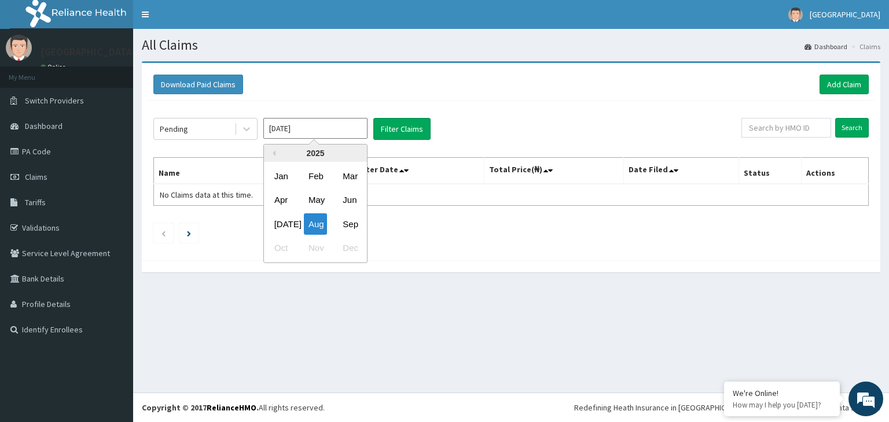
drag, startPoint x: 329, startPoint y: 133, endPoint x: 373, endPoint y: 201, distance: 81.7
click at [367, 140] on div "Aug 2025 Previous Year 2025 Jan Feb Mar Apr May Jun Jul Aug Sep Oct Nov Dec" at bounding box center [315, 129] width 104 height 22
click at [358, 220] on div "Sep" at bounding box center [349, 224] width 23 height 21
type input "Sep 2025"
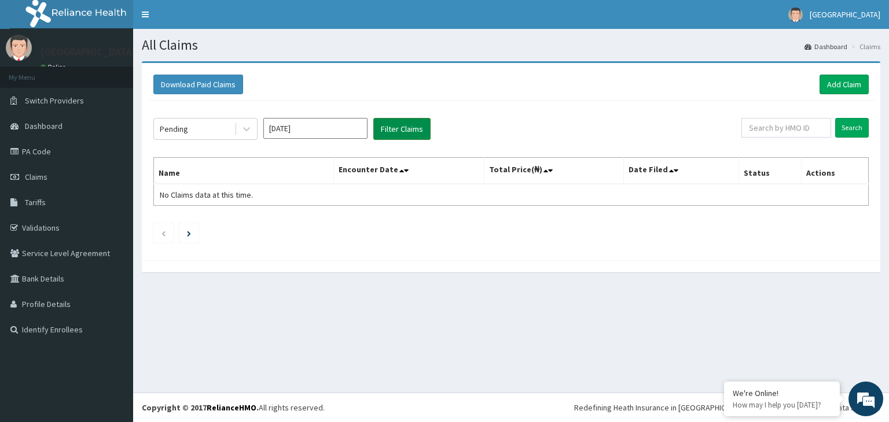
click at [405, 135] on button "Filter Claims" at bounding box center [401, 129] width 57 height 22
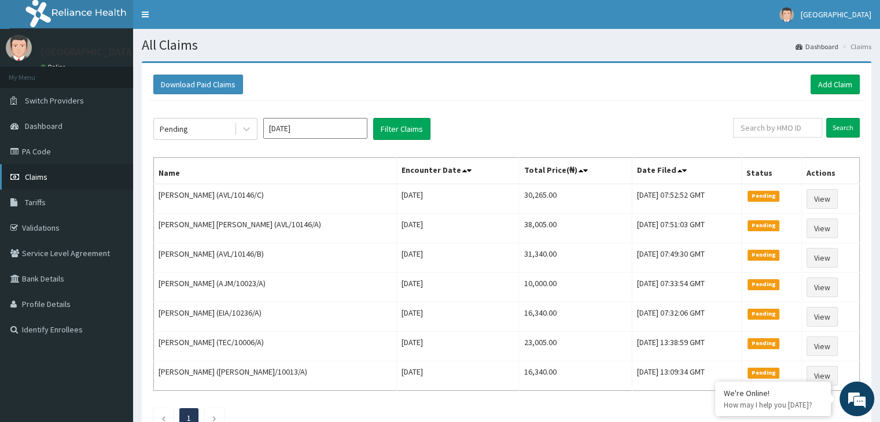
click at [38, 181] on span "Claims" at bounding box center [36, 177] width 23 height 10
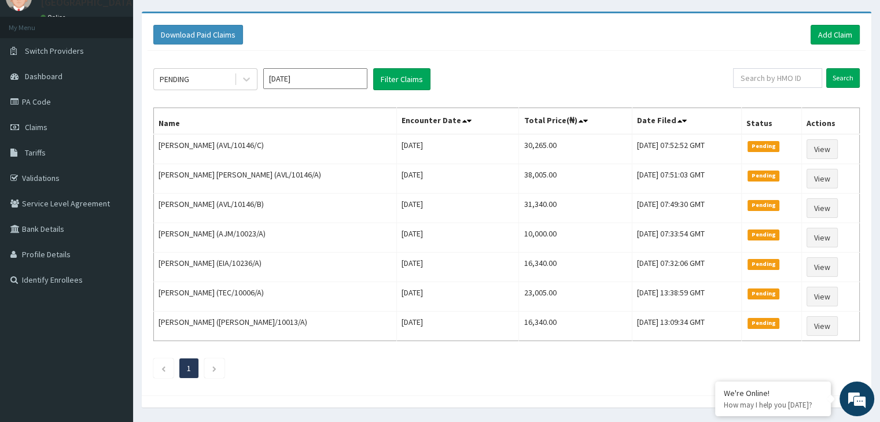
scroll to position [55, 0]
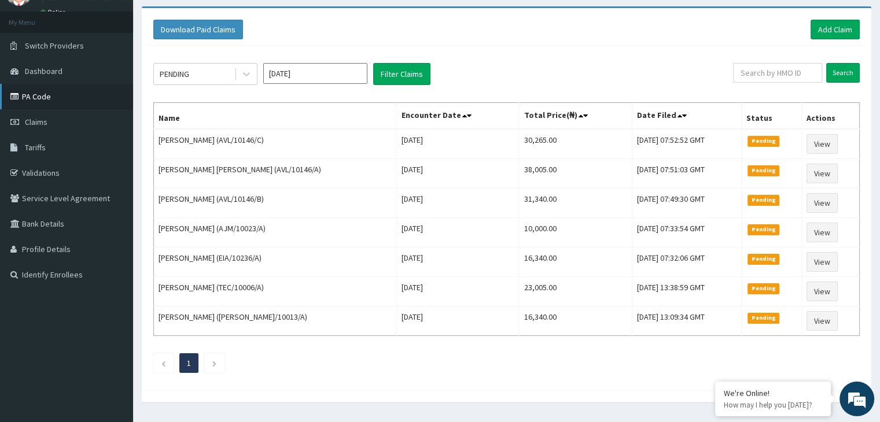
click at [49, 99] on link "PA Code" at bounding box center [66, 96] width 133 height 25
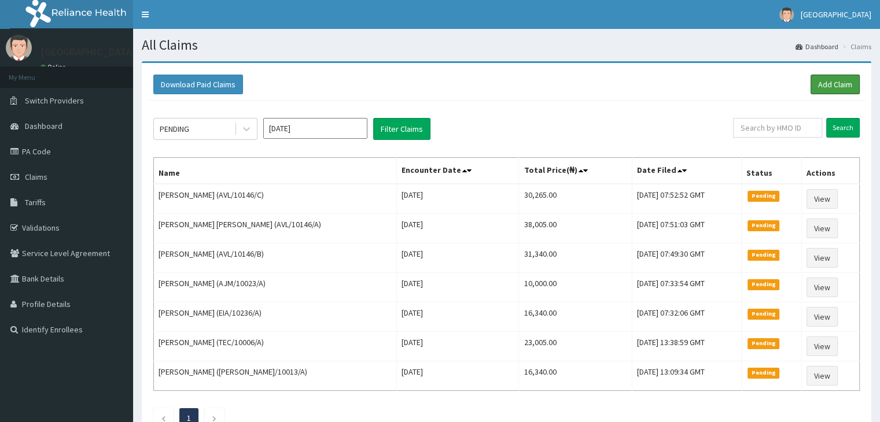
click at [842, 87] on link "Add Claim" at bounding box center [835, 85] width 49 height 20
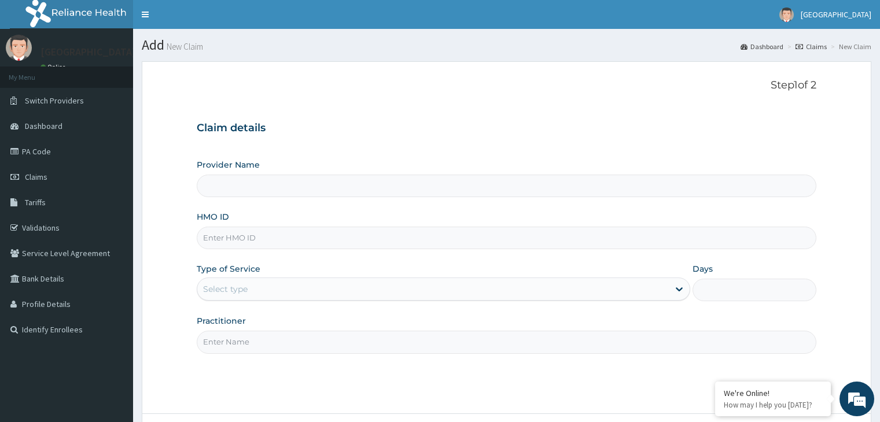
type input "[GEOGRAPHIC_DATA]"
click at [264, 244] on input "HMO ID" at bounding box center [506, 238] width 619 height 23
type input "ENP/11966/A"
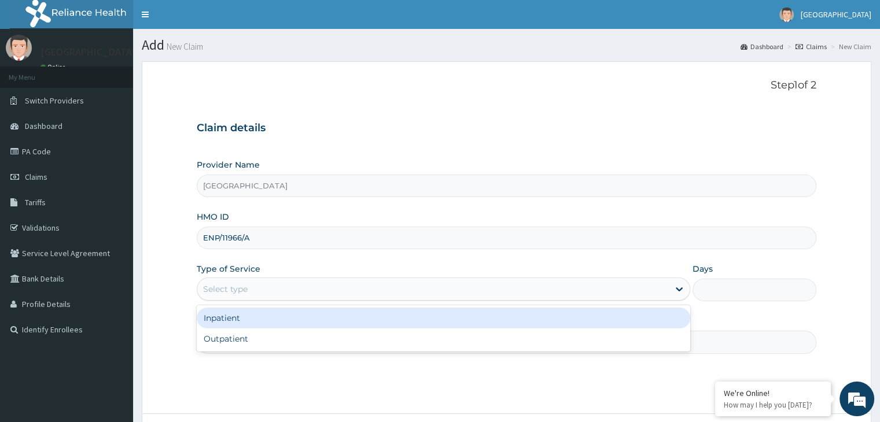
click at [270, 292] on div "Select type" at bounding box center [433, 289] width 472 height 19
type input "OUT"
click at [249, 318] on div "Outpatient" at bounding box center [444, 318] width 494 height 21
type input "1"
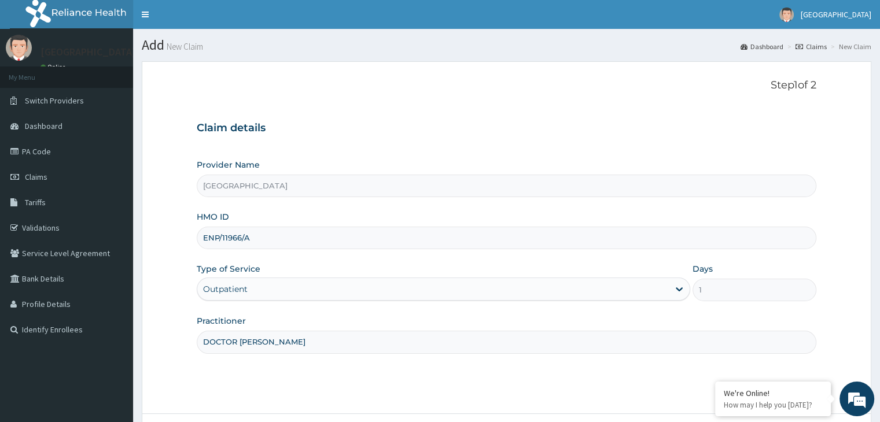
type input "DOCTOR GLORIA"
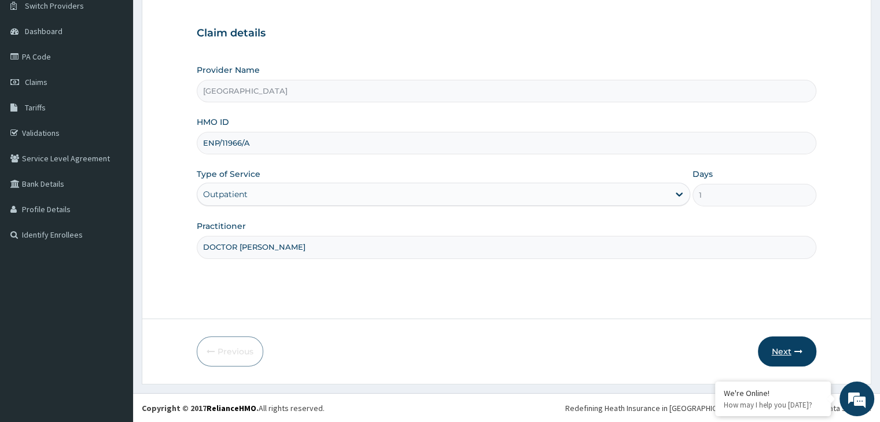
click at [779, 345] on button "Next" at bounding box center [787, 352] width 58 height 30
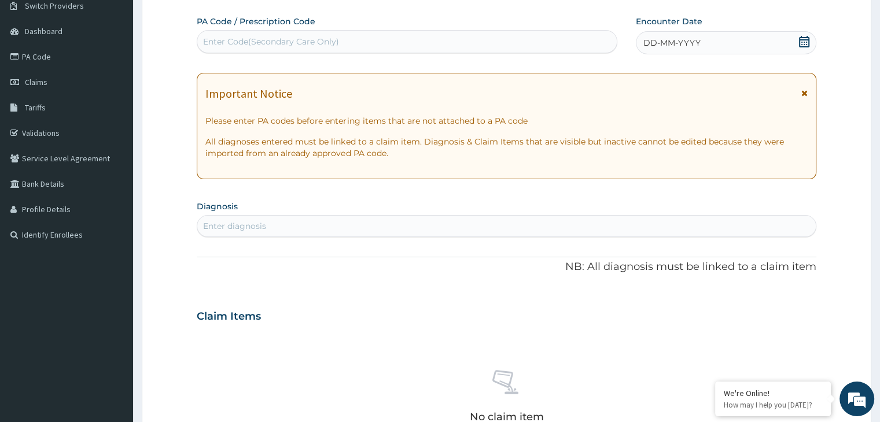
click at [505, 40] on div "Enter Code(Secondary Care Only)" at bounding box center [407, 41] width 420 height 19
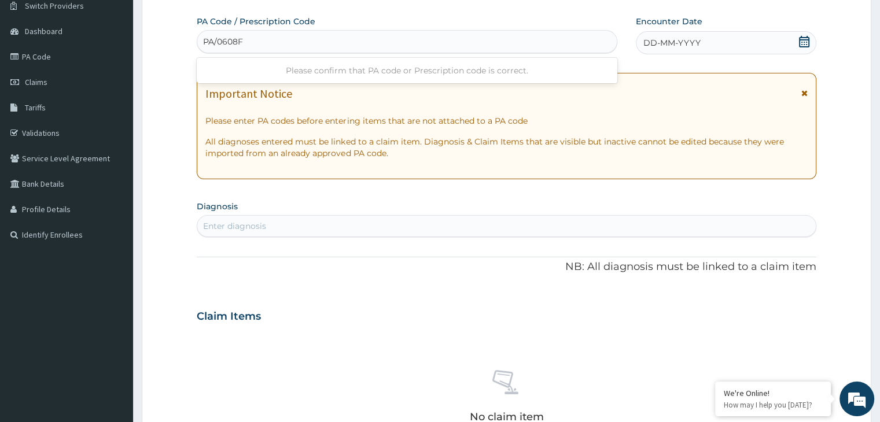
type input "PA/0608F2"
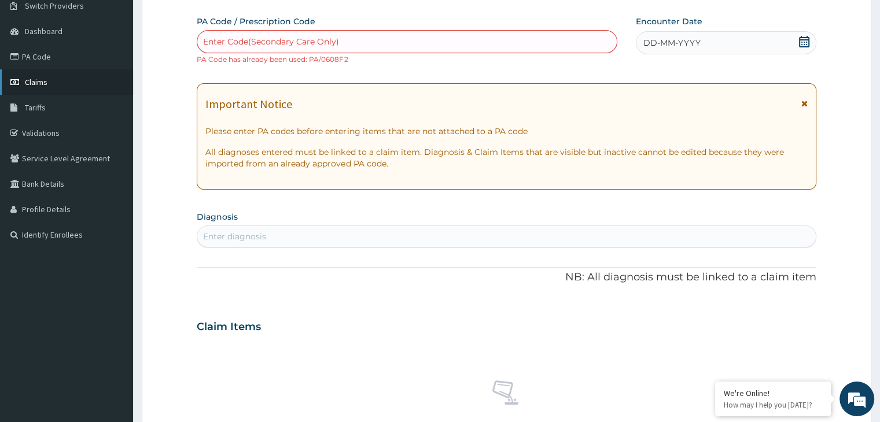
click at [45, 82] on span "Claims" at bounding box center [36, 82] width 23 height 10
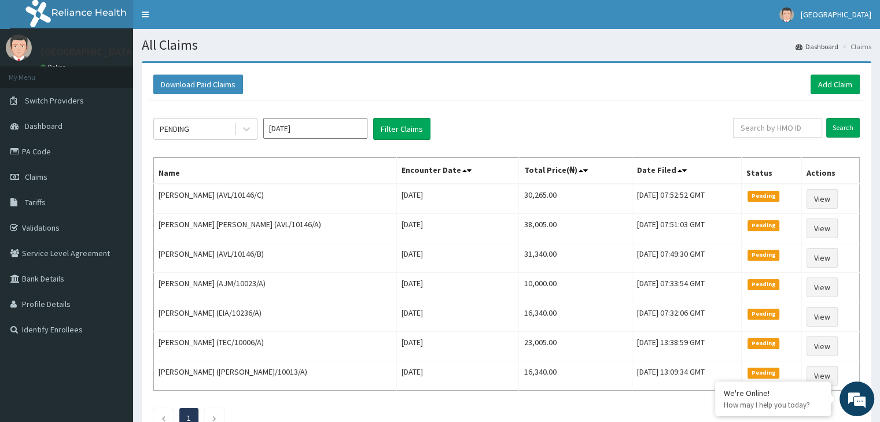
click at [289, 131] on input "[DATE]" at bounding box center [315, 128] width 104 height 21
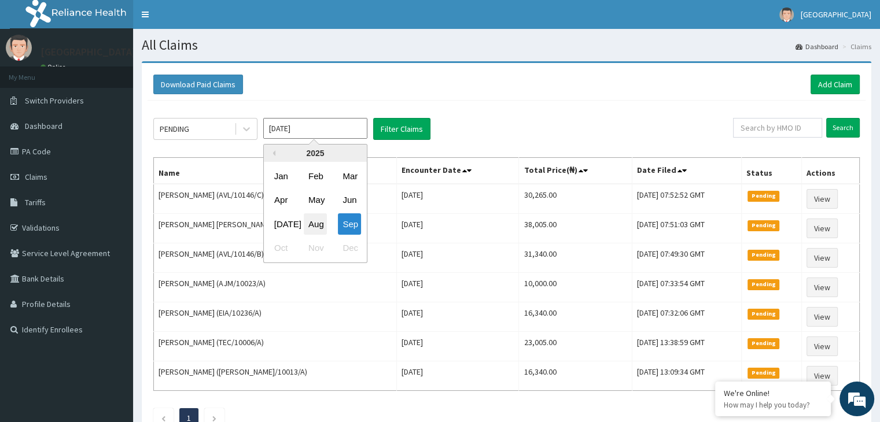
click at [317, 225] on div "Aug" at bounding box center [315, 224] width 23 height 21
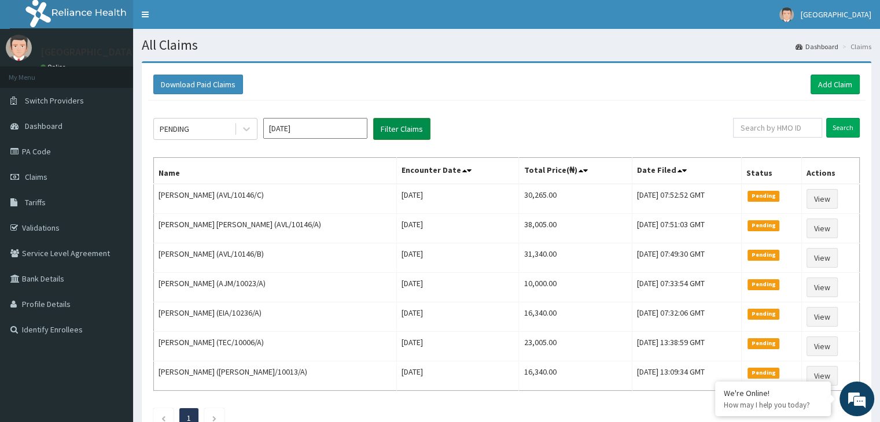
click at [400, 128] on button "Filter Claims" at bounding box center [401, 129] width 57 height 22
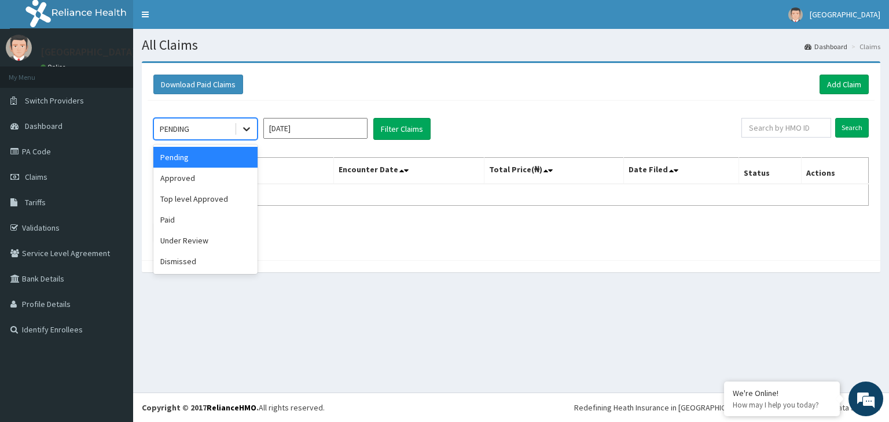
click at [244, 124] on icon at bounding box center [247, 129] width 12 height 12
click at [211, 222] on div "Paid" at bounding box center [205, 219] width 104 height 21
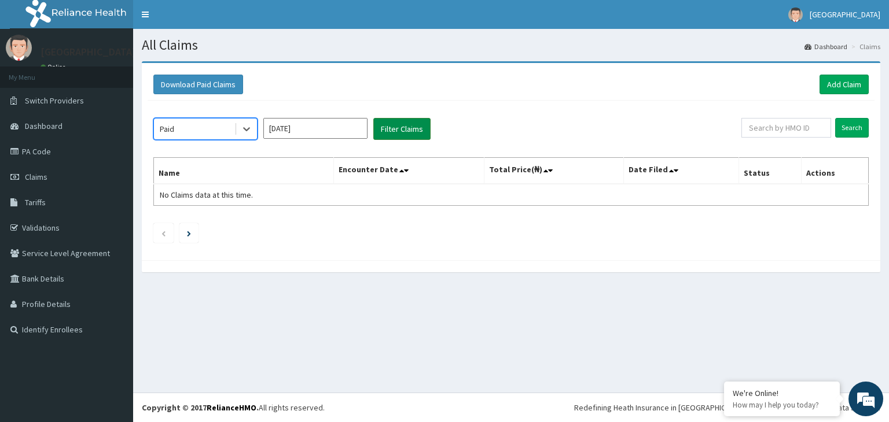
click at [384, 134] on button "Filter Claims" at bounding box center [401, 129] width 57 height 22
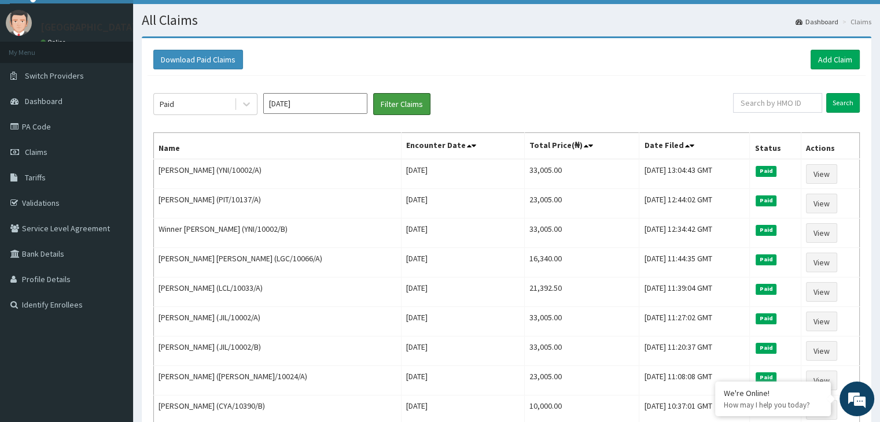
scroll to position [24, 0]
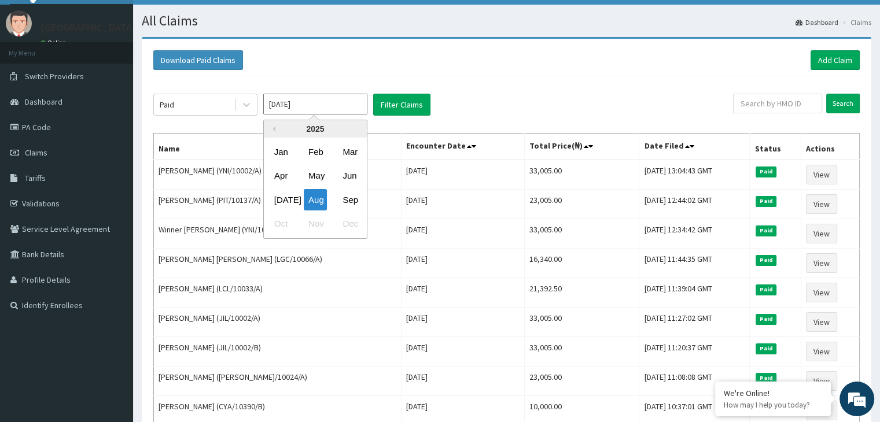
click at [299, 109] on input "[DATE]" at bounding box center [315, 104] width 104 height 21
click at [348, 193] on div "Sep" at bounding box center [349, 199] width 23 height 21
type input "[DATE]"
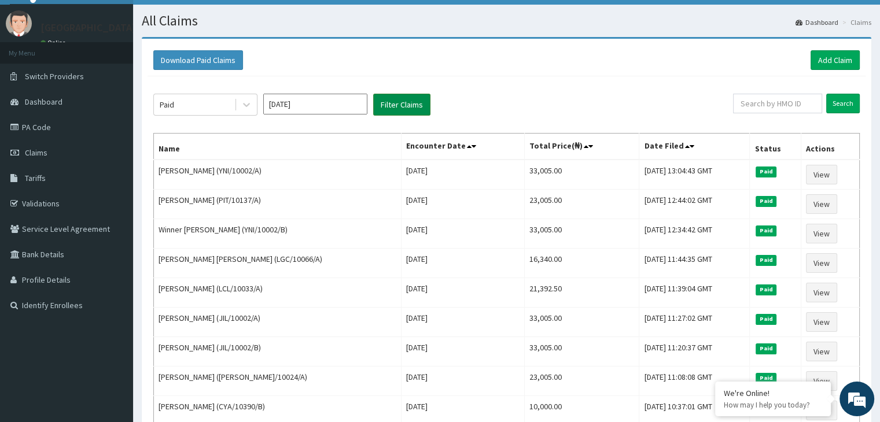
click at [380, 103] on button "Filter Claims" at bounding box center [401, 105] width 57 height 22
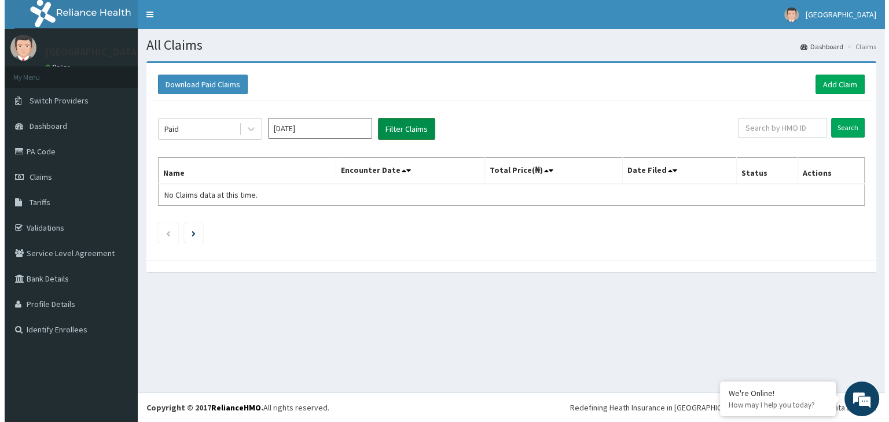
scroll to position [0, 0]
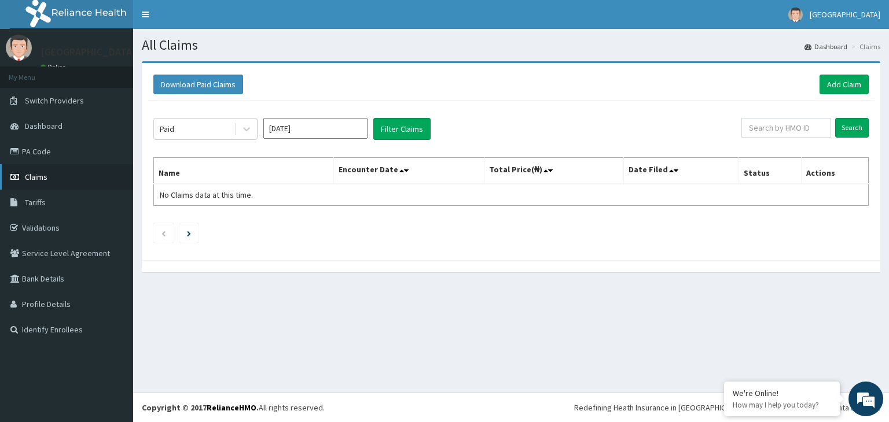
click at [41, 177] on span "Claims" at bounding box center [36, 177] width 23 height 10
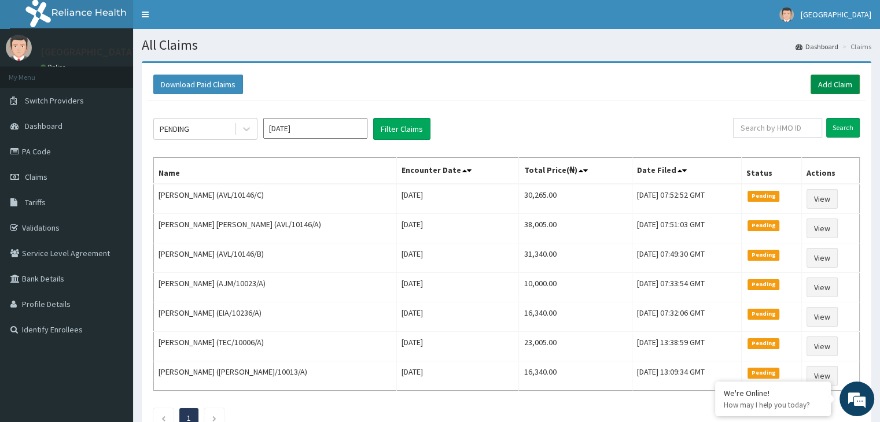
click at [840, 77] on link "Add Claim" at bounding box center [835, 85] width 49 height 20
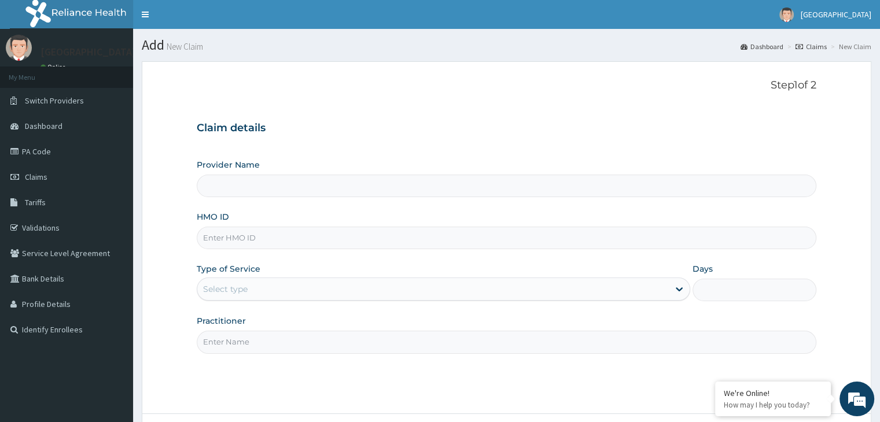
type input "[GEOGRAPHIC_DATA]"
click at [303, 180] on input "[GEOGRAPHIC_DATA]" at bounding box center [506, 186] width 619 height 23
click at [225, 238] on input "HMO ID" at bounding box center [506, 238] width 619 height 23
type input "ENP/11966F2"
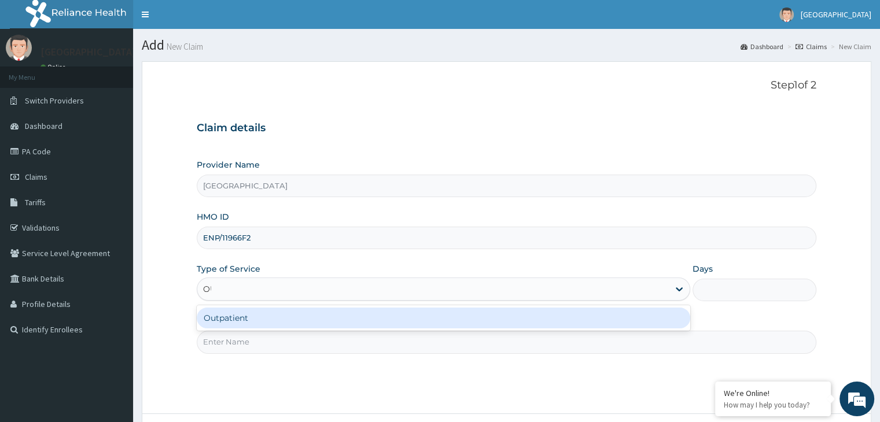
type input "OUT"
type input "1"
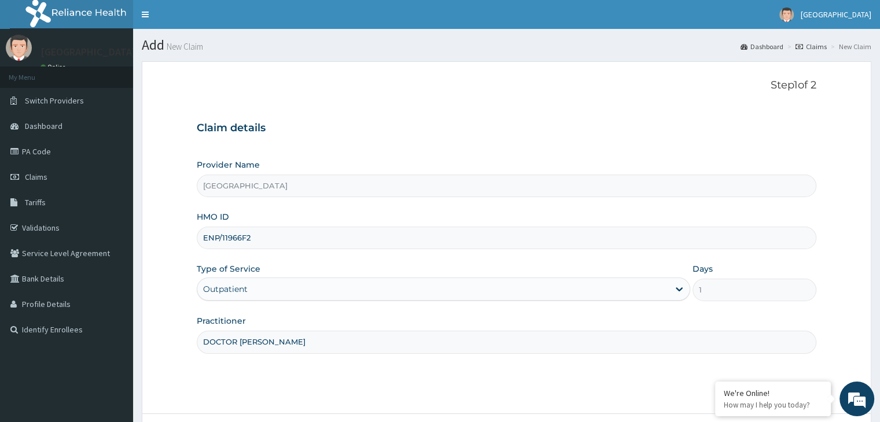
type input "DOCTOR [PERSON_NAME]"
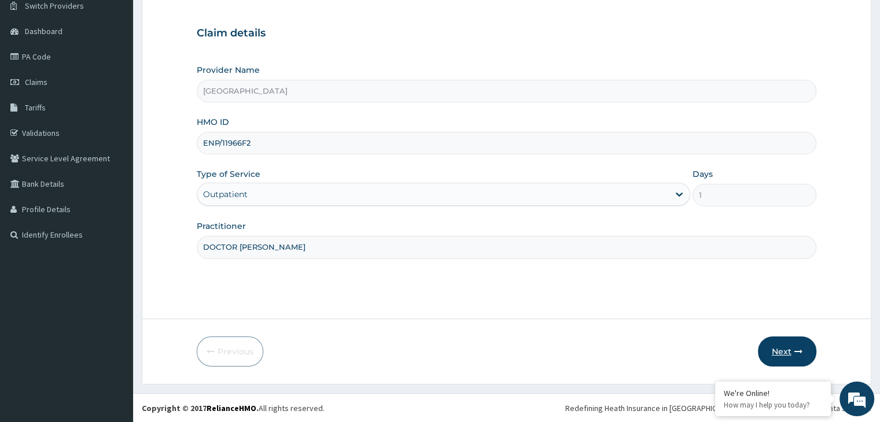
click at [775, 359] on button "Next" at bounding box center [787, 352] width 58 height 30
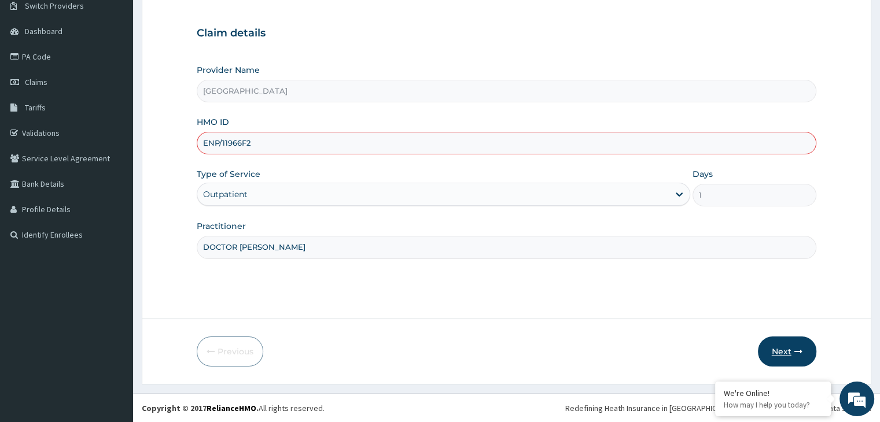
click at [780, 347] on button "Next" at bounding box center [787, 352] width 58 height 30
type input "ENP/11966/A"
click at [796, 345] on button "Next" at bounding box center [787, 352] width 58 height 30
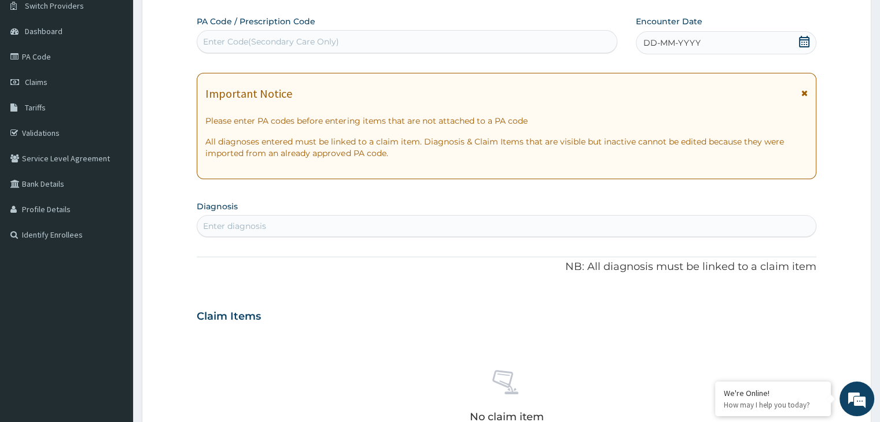
click at [364, 42] on div "Enter Code(Secondary Care Only)" at bounding box center [407, 41] width 420 height 19
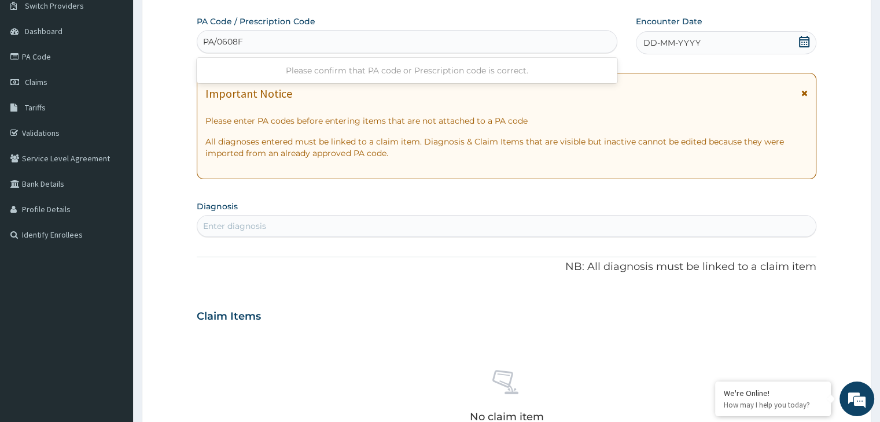
type input "PA/0608F2"
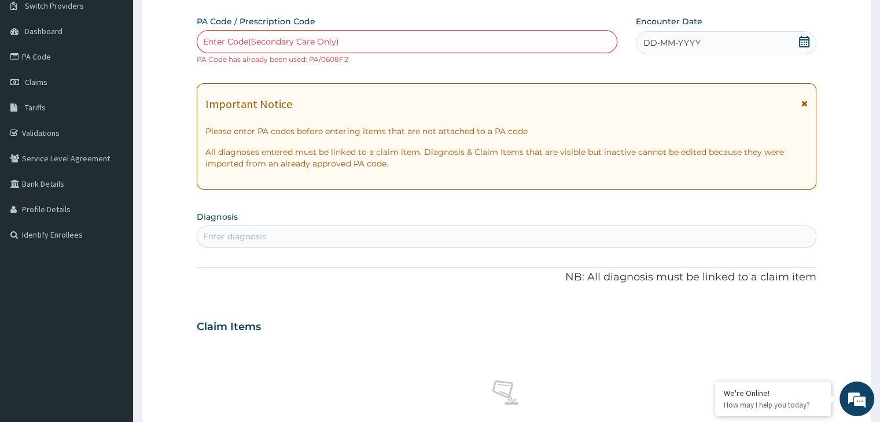
click at [364, 42] on div "Enter Code(Secondary Care Only)" at bounding box center [407, 41] width 420 height 19
type input "PA/O608F2"
type input "PA/06O8F2"
type input "PA"
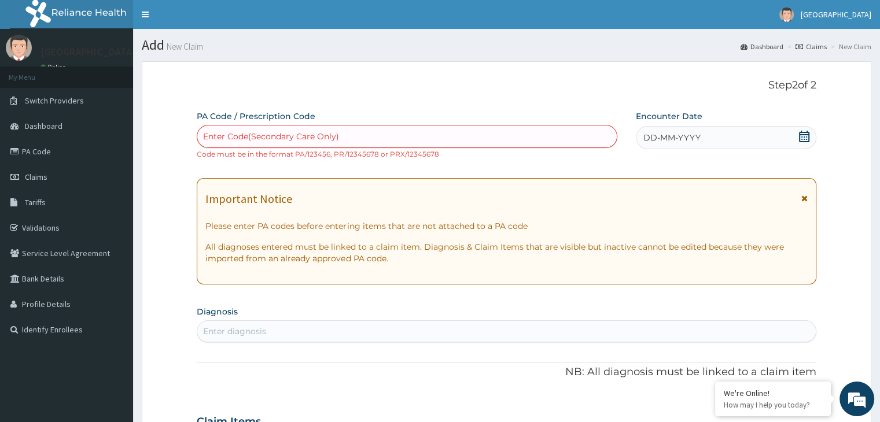
click at [339, 131] on div "Enter Code(Secondary Care Only)" at bounding box center [407, 136] width 420 height 19
type input "PA/0608F2"
type input "PA/O608F2"
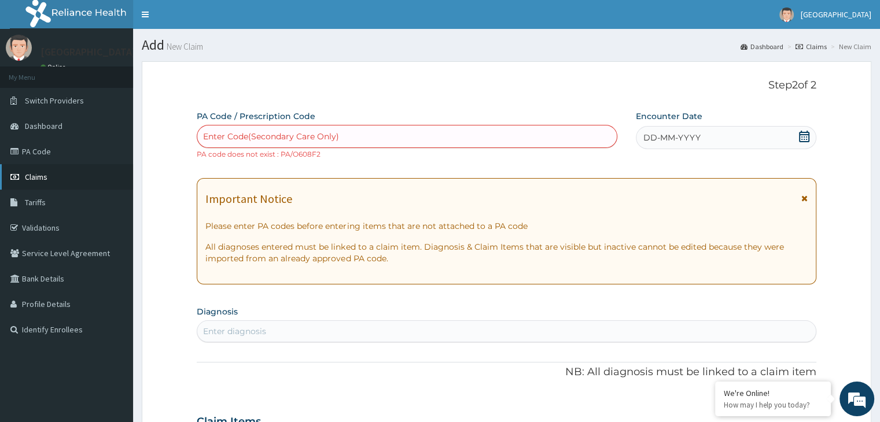
click at [39, 170] on link "Claims" at bounding box center [66, 176] width 133 height 25
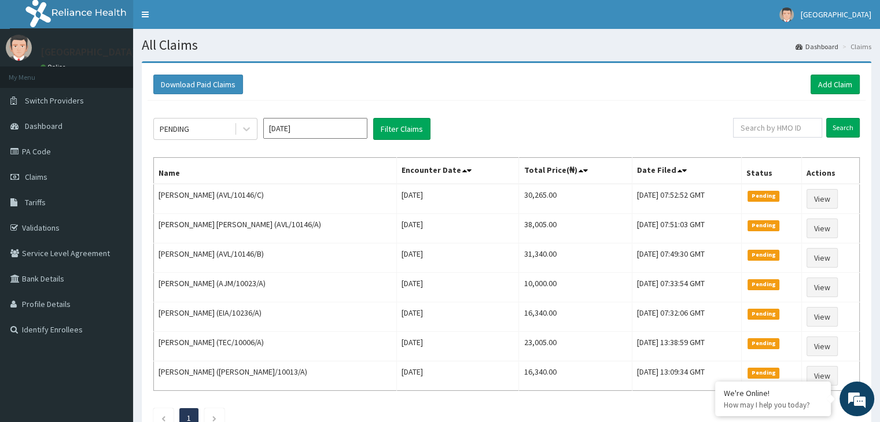
click at [880, 84] on html "R EL Toggle navigation Vista Eye Centre Vista Eye Centre - info.vistaeyecentre@…" at bounding box center [440, 253] width 880 height 507
click at [75, 149] on link "PA Code" at bounding box center [66, 151] width 133 height 25
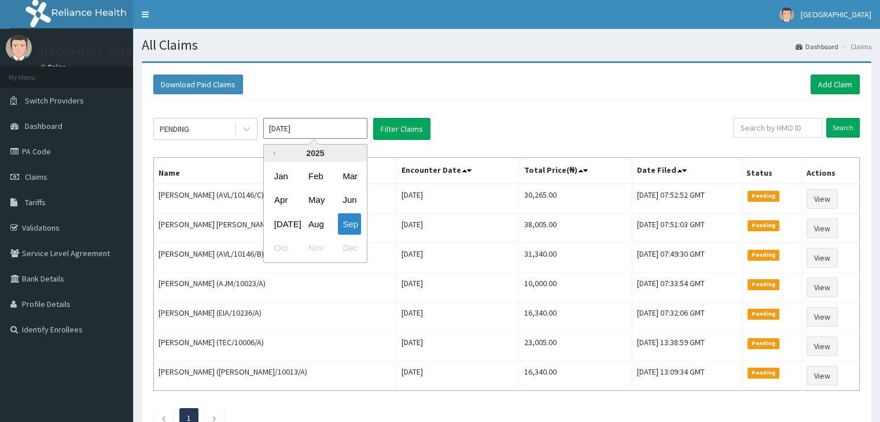
click at [319, 130] on input "[DATE]" at bounding box center [315, 128] width 104 height 21
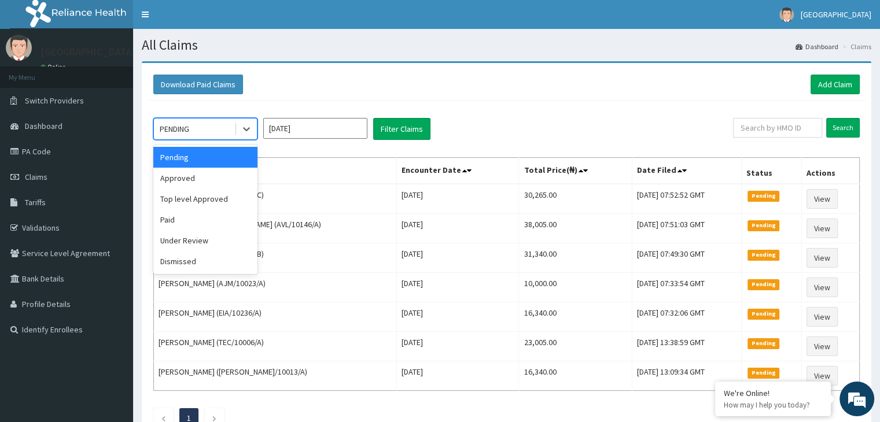
click at [211, 123] on div "PENDING" at bounding box center [194, 129] width 80 height 19
click at [192, 220] on div "Paid" at bounding box center [205, 219] width 104 height 21
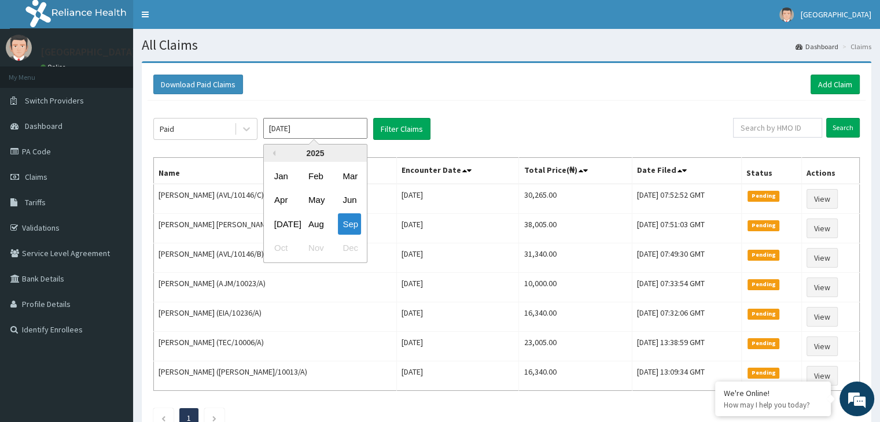
click at [337, 133] on input "[DATE]" at bounding box center [315, 128] width 104 height 21
click at [317, 183] on div "Feb" at bounding box center [315, 175] width 23 height 21
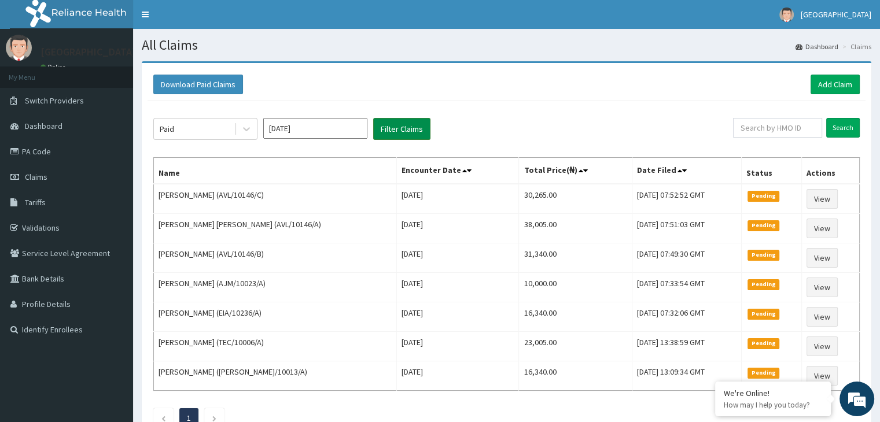
click at [376, 128] on div "Paid Feb 2025 Filter Claims" at bounding box center [443, 129] width 580 height 22
click at [376, 128] on button "Filter Claims" at bounding box center [401, 129] width 57 height 22
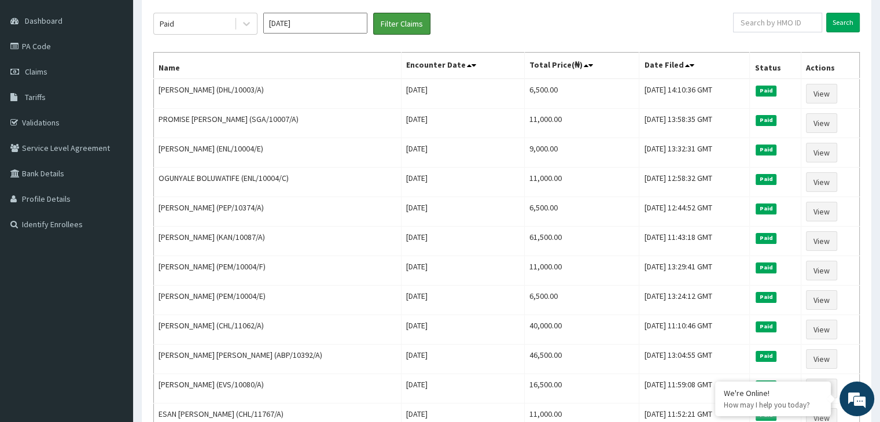
scroll to position [118, 0]
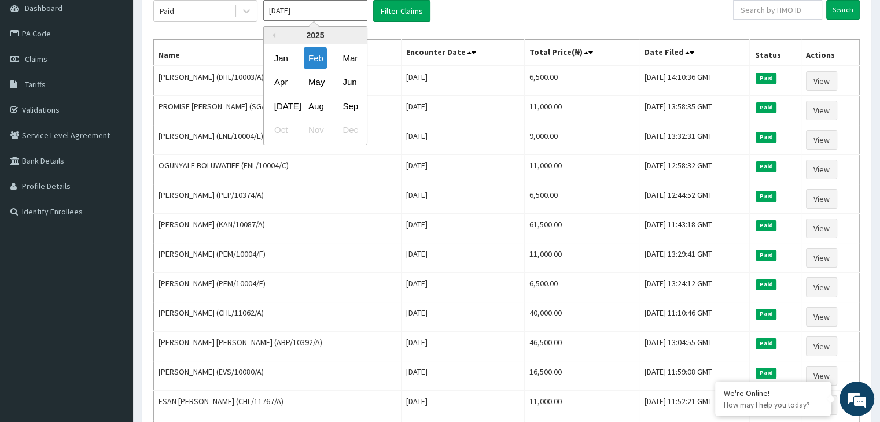
click at [332, 13] on input "Feb 2025" at bounding box center [315, 10] width 104 height 21
click at [312, 79] on div "May" at bounding box center [315, 82] width 23 height 21
type input "[DATE]"
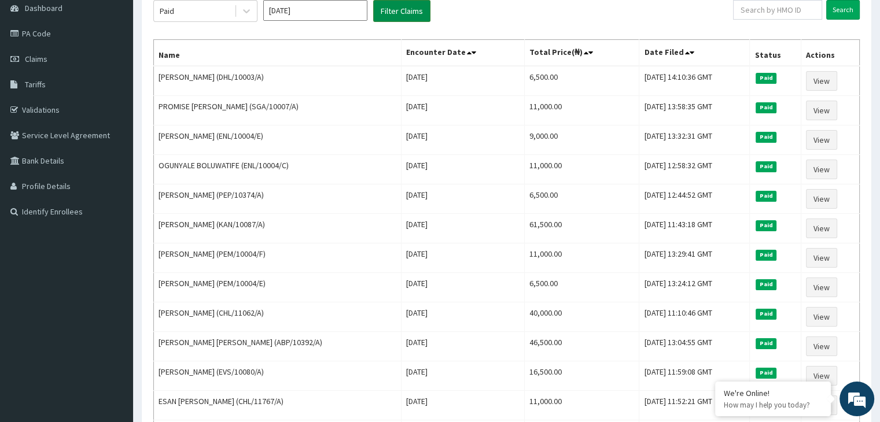
click at [392, 2] on button "Filter Claims" at bounding box center [401, 11] width 57 height 22
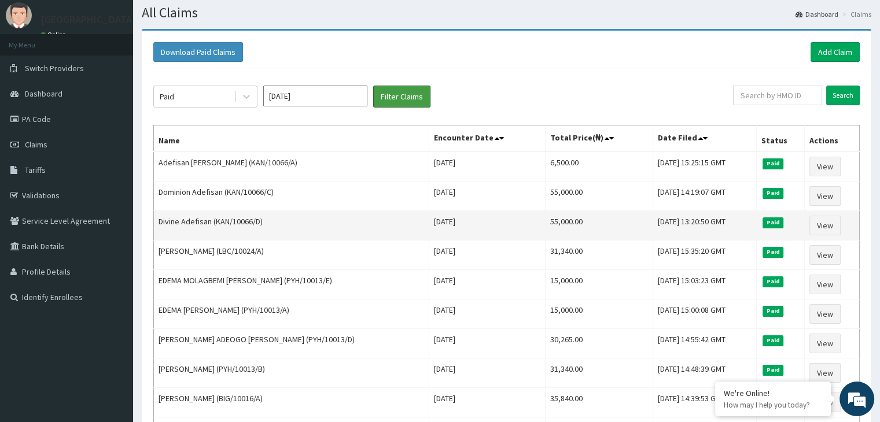
scroll to position [2, 0]
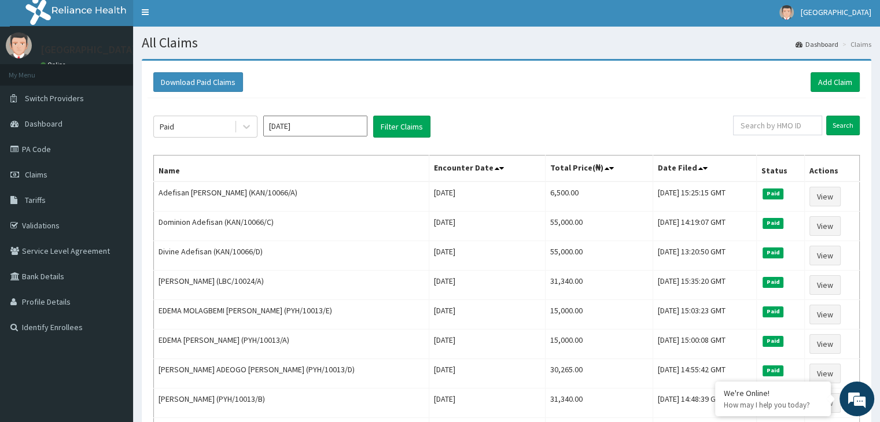
click at [333, 133] on input "[DATE]" at bounding box center [315, 126] width 104 height 21
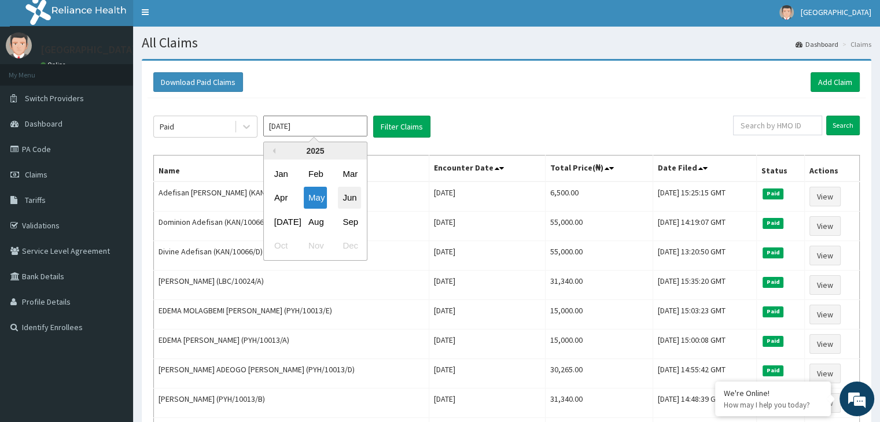
click at [347, 197] on div "Jun" at bounding box center [349, 197] width 23 height 21
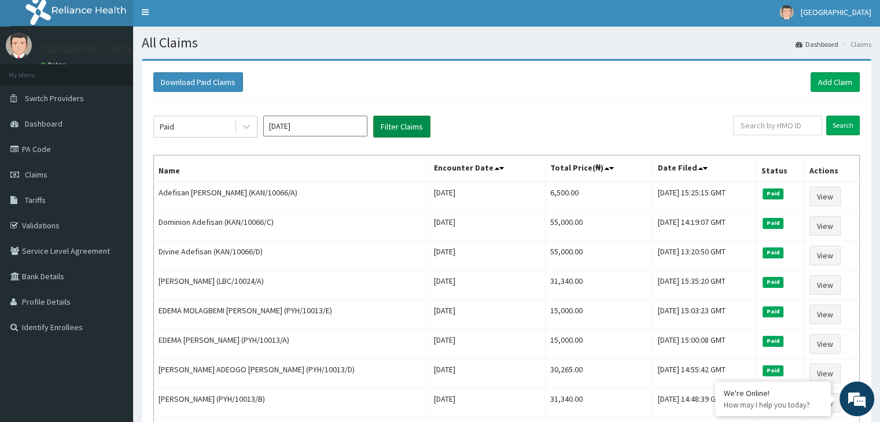
click at [407, 132] on button "Filter Claims" at bounding box center [401, 127] width 57 height 22
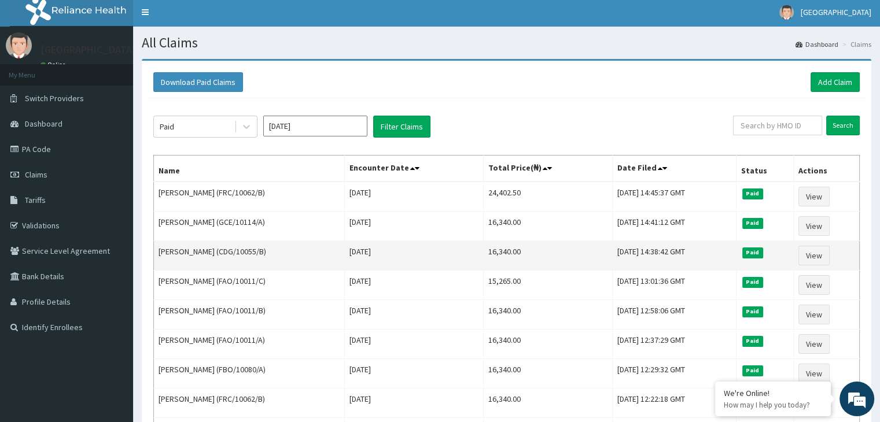
click at [345, 257] on td "Uloma Anyaogu (CDG/10055/B)" at bounding box center [249, 256] width 191 height 30
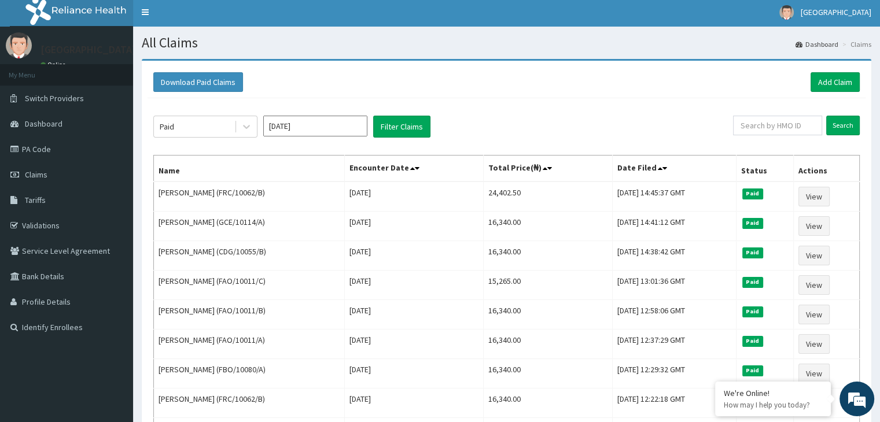
click at [329, 128] on input "[DATE]" at bounding box center [315, 126] width 104 height 21
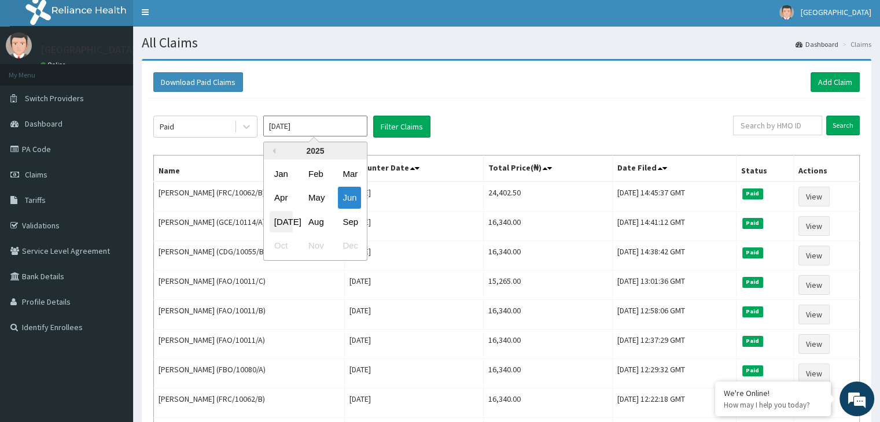
click at [278, 223] on div "[DATE]" at bounding box center [281, 221] width 23 height 21
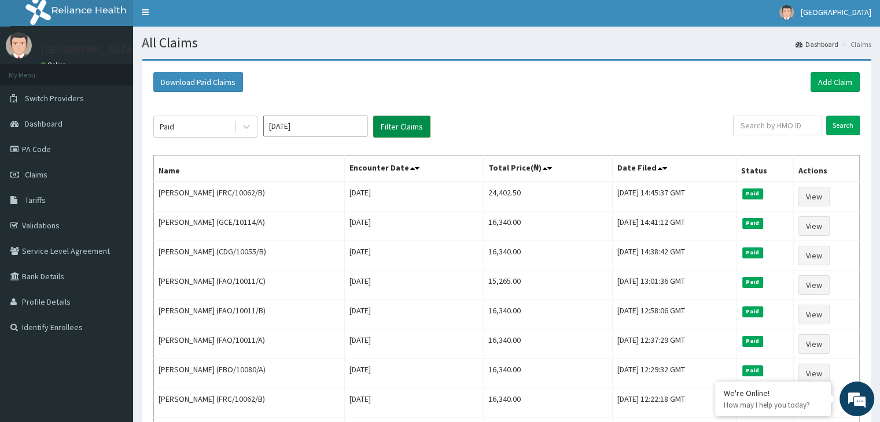
click at [405, 121] on button "Filter Claims" at bounding box center [401, 127] width 57 height 22
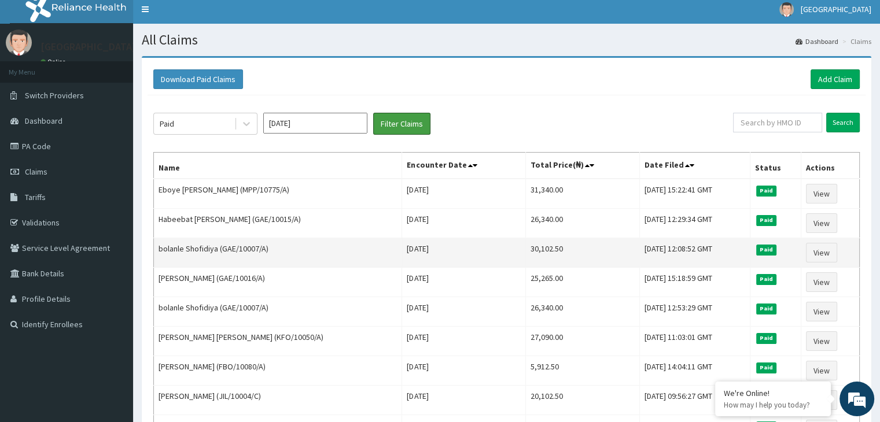
scroll to position [0, 0]
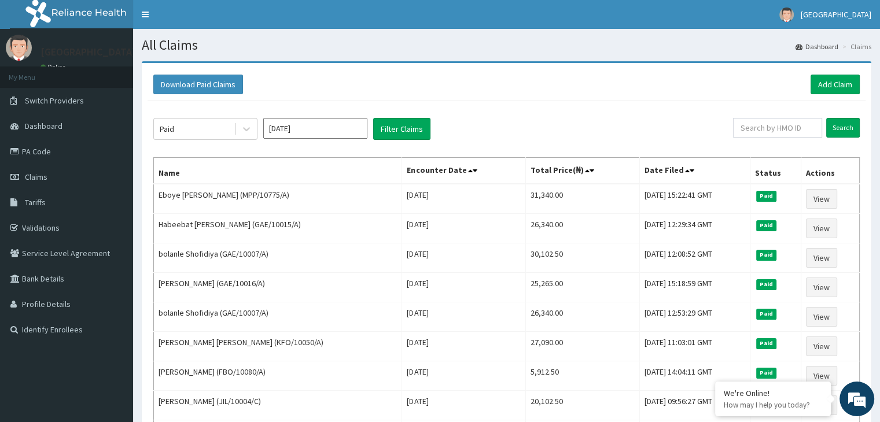
click at [304, 134] on input "[DATE]" at bounding box center [315, 128] width 104 height 21
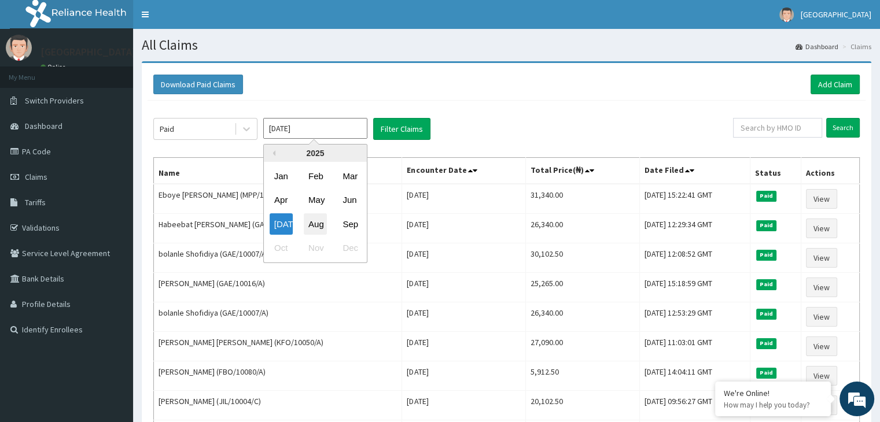
click at [319, 234] on div "Aug" at bounding box center [315, 224] width 23 height 21
type input "[DATE]"
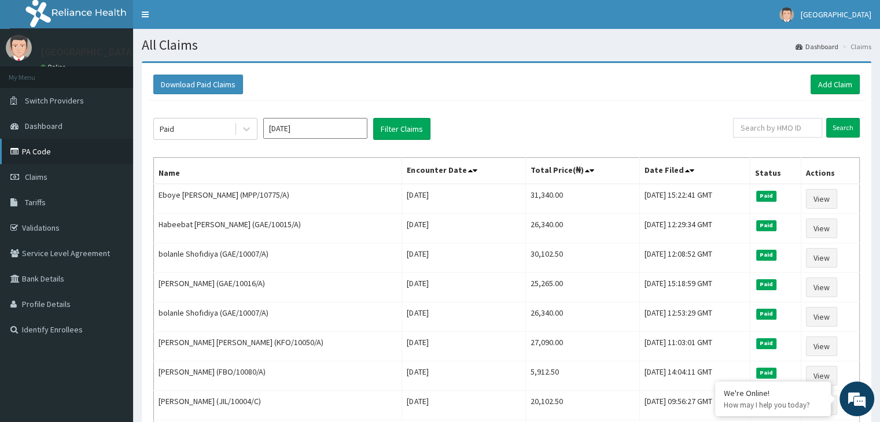
click at [63, 161] on link "PA Code" at bounding box center [66, 151] width 133 height 25
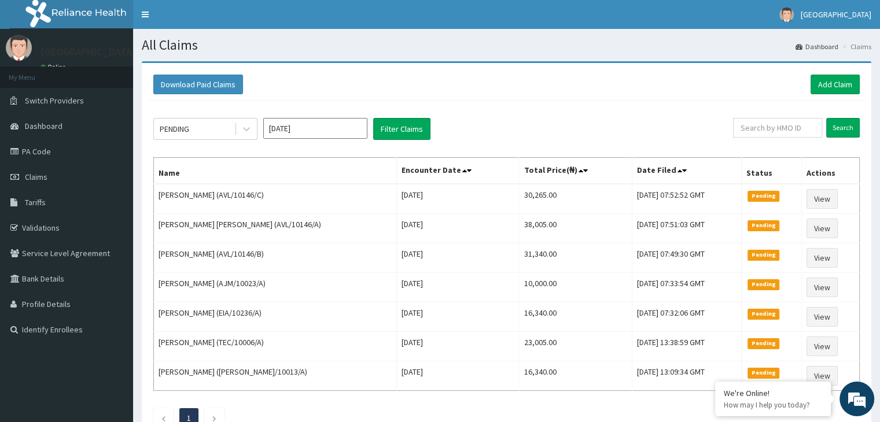
click at [285, 128] on input "[DATE]" at bounding box center [315, 128] width 104 height 21
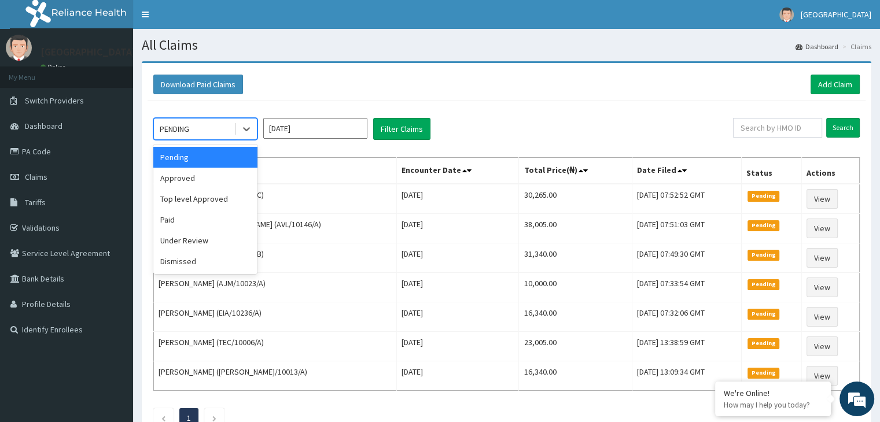
click at [225, 131] on div "PENDING" at bounding box center [194, 129] width 80 height 19
click at [211, 177] on div "Approved" at bounding box center [205, 178] width 104 height 21
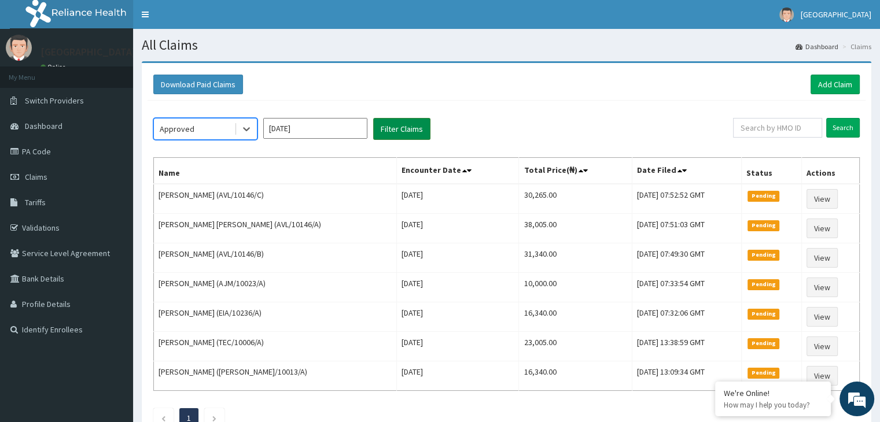
click at [398, 129] on button "Filter Claims" at bounding box center [401, 129] width 57 height 22
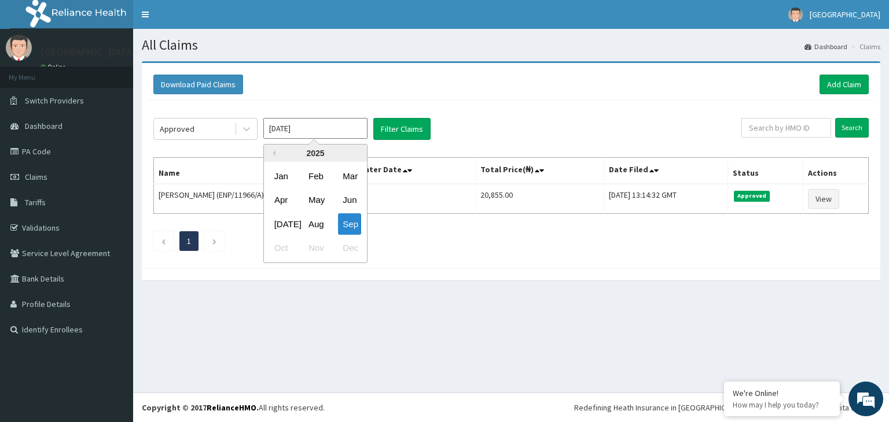
click at [356, 126] on input "[DATE]" at bounding box center [315, 128] width 104 height 21
click at [311, 231] on div "Aug" at bounding box center [315, 224] width 23 height 21
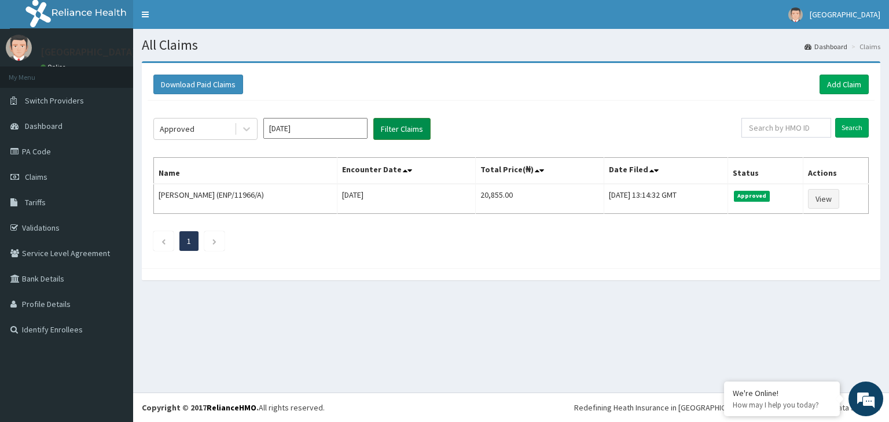
click at [394, 136] on button "Filter Claims" at bounding box center [401, 129] width 57 height 22
click at [296, 139] on div "[DATE]" at bounding box center [315, 129] width 104 height 22
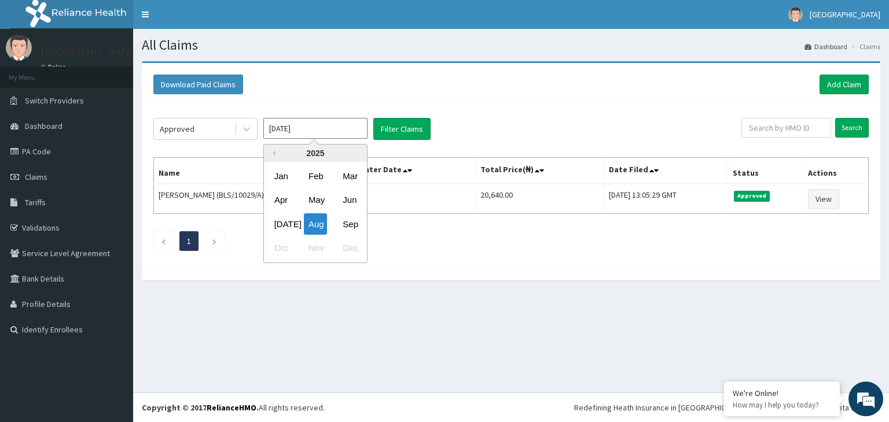
click at [302, 134] on input "[DATE]" at bounding box center [315, 128] width 104 height 21
click at [287, 220] on div "[DATE]" at bounding box center [281, 224] width 23 height 21
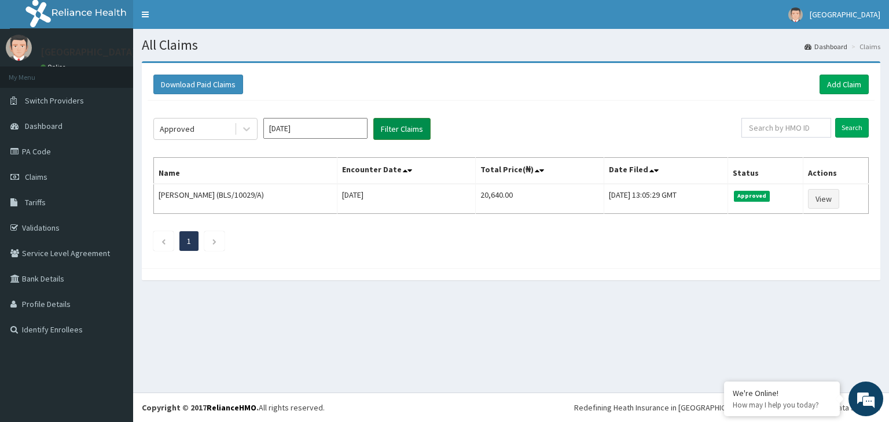
click at [406, 124] on button "Filter Claims" at bounding box center [401, 129] width 57 height 22
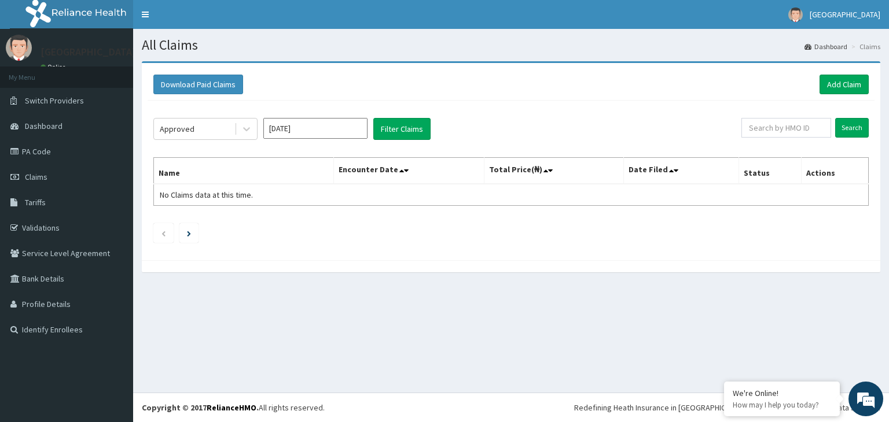
click at [347, 130] on input "[DATE]" at bounding box center [315, 128] width 104 height 21
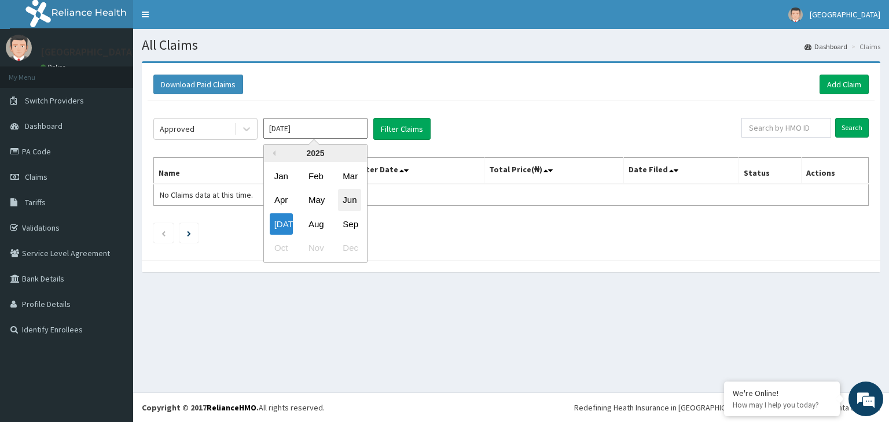
click at [356, 194] on div "Jun" at bounding box center [349, 200] width 23 height 21
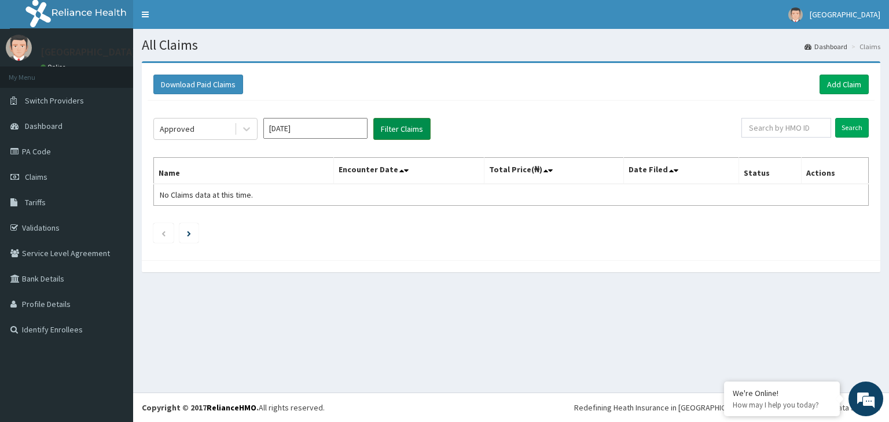
click at [390, 119] on button "Filter Claims" at bounding box center [401, 129] width 57 height 22
click at [390, 125] on button "Filter Claims" at bounding box center [401, 129] width 57 height 22
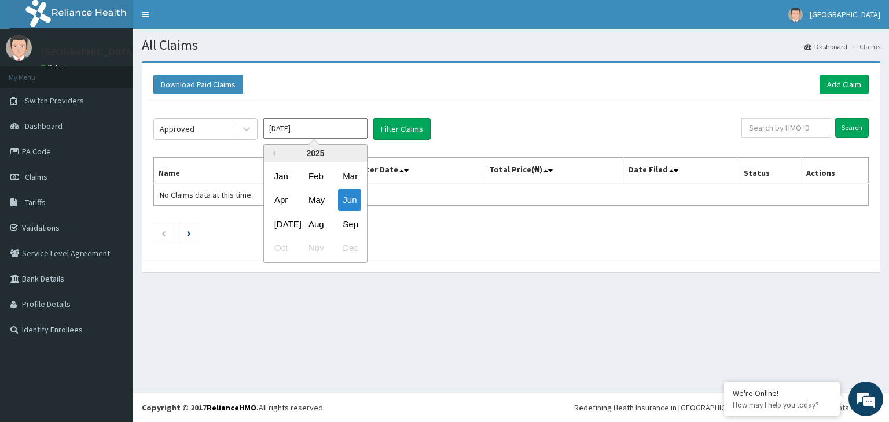
click at [356, 128] on input "[DATE]" at bounding box center [315, 128] width 104 height 21
click at [319, 193] on div "May" at bounding box center [315, 200] width 23 height 21
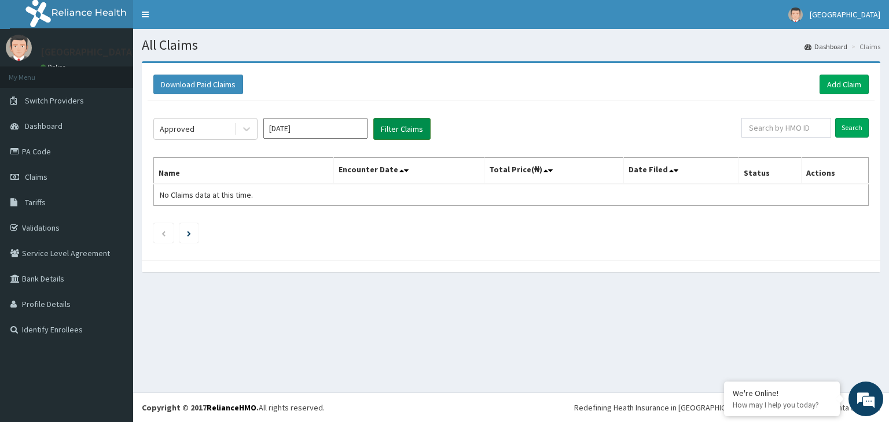
click at [389, 125] on button "Filter Claims" at bounding box center [401, 129] width 57 height 22
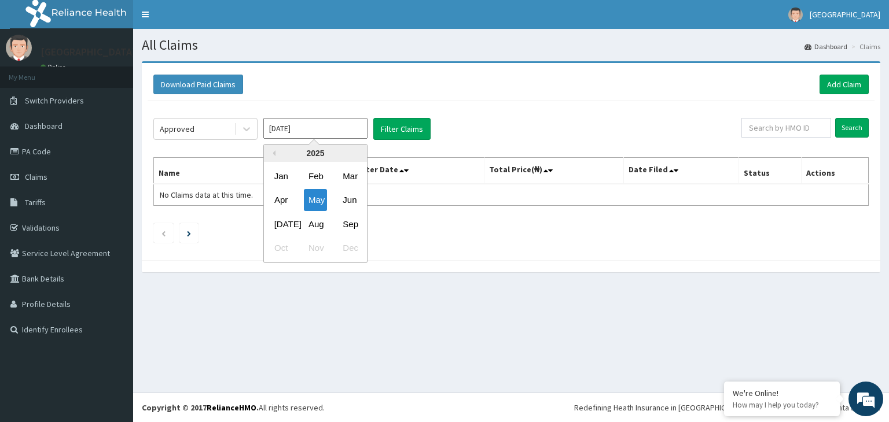
click at [354, 128] on input "[DATE]" at bounding box center [315, 128] width 104 height 21
click at [280, 205] on div "Apr" at bounding box center [281, 200] width 23 height 21
type input "[DATE]"
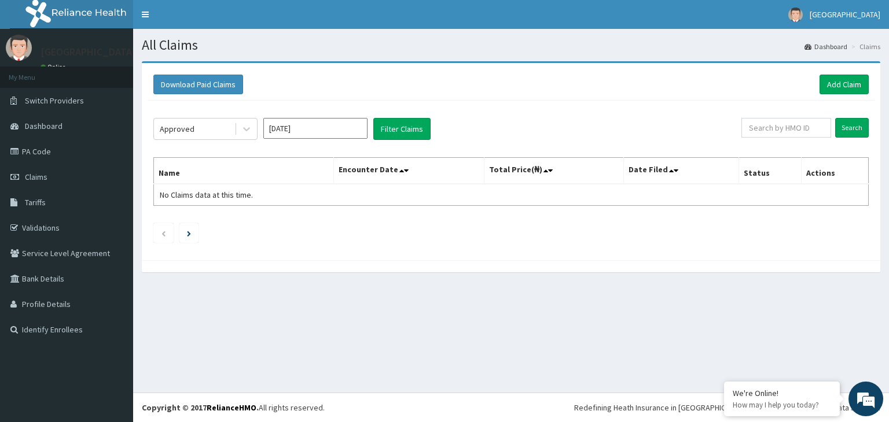
click at [388, 145] on div "Approved [DATE] Filter Claims Search Name Encounter Date Total Price(₦) Date Fi…" at bounding box center [511, 178] width 727 height 154
click at [397, 135] on button "Filter Claims" at bounding box center [401, 129] width 57 height 22
